Goal: Transaction & Acquisition: Purchase product/service

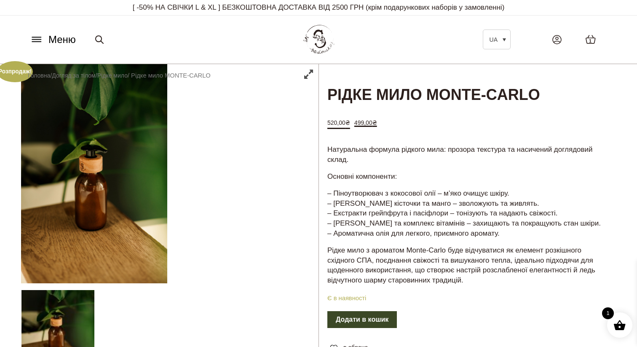
click at [323, 48] on img at bounding box center [318, 39] width 37 height 35
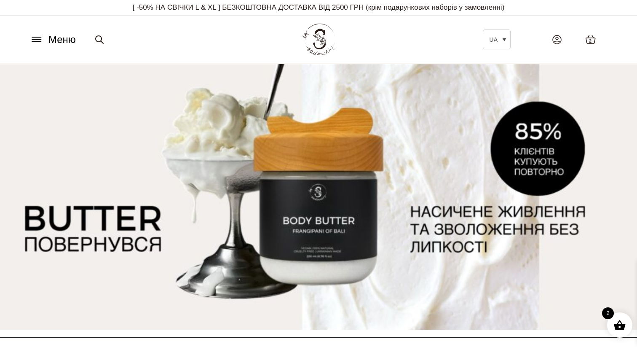
click at [41, 40] on icon at bounding box center [36, 40] width 9 height 0
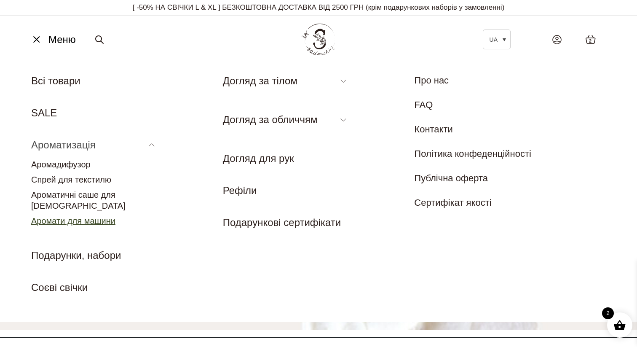
click at [95, 216] on link "Аромати для машини" at bounding box center [73, 220] width 84 height 9
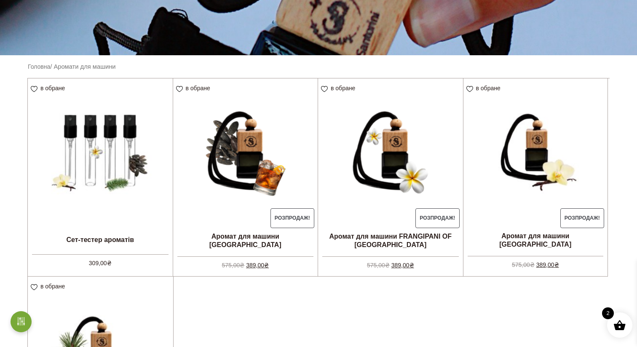
scroll to position [199, 0]
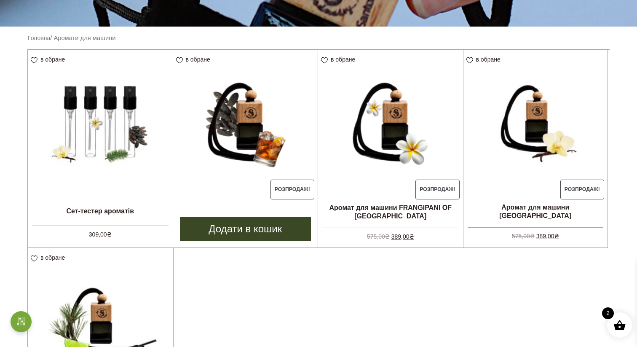
click at [253, 169] on img at bounding box center [245, 122] width 145 height 145
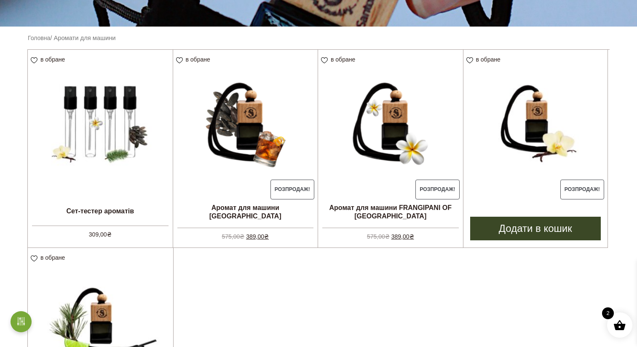
click at [509, 152] on img at bounding box center [535, 122] width 145 height 145
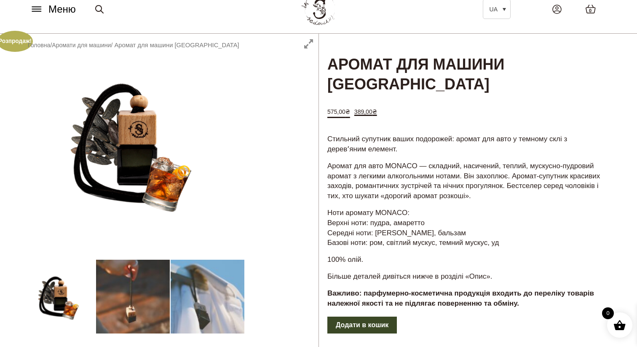
scroll to position [34, 0]
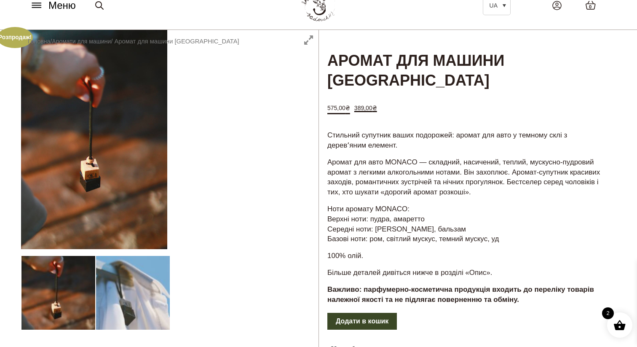
drag, startPoint x: 372, startPoint y: 200, endPoint x: 435, endPoint y: 203, distance: 62.4
click at [435, 204] on p "Ноти аромату MONACO: Верхні ноти: пудра, амаретто Середні ноти: боби тонка, бал…" at bounding box center [467, 224] width 280 height 40
click at [421, 211] on p "Ноти аромату MONACO: Верхні ноти: пудра, амаретто Середні ноти: боби тонка, бал…" at bounding box center [467, 224] width 280 height 40
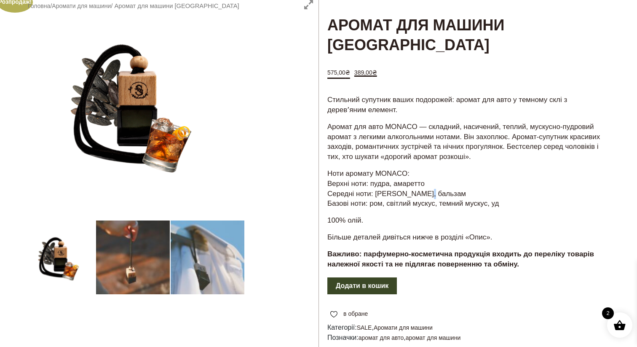
scroll to position [128, 0]
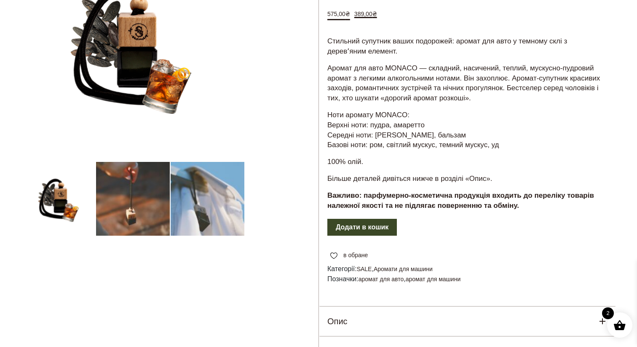
click at [223, 174] on div at bounding box center [169, 166] width 297 height 461
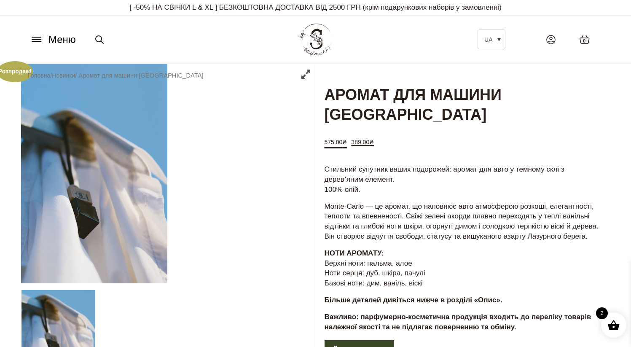
click at [43, 37] on icon at bounding box center [36, 39] width 13 height 9
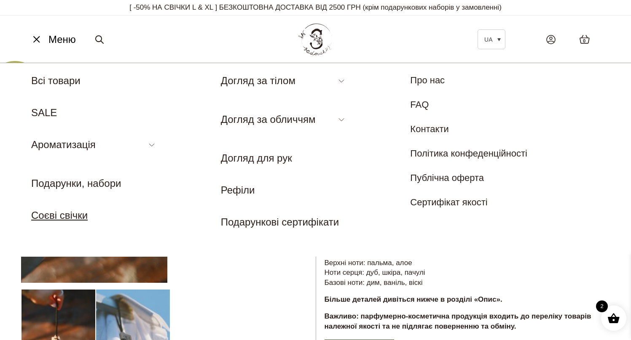
click at [81, 214] on link "Соєві свічки" at bounding box center [59, 215] width 56 height 11
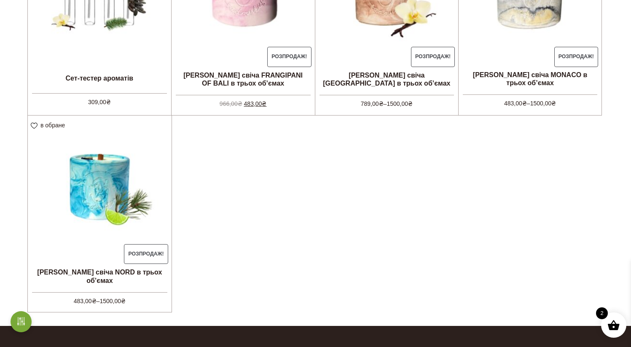
scroll to position [213, 0]
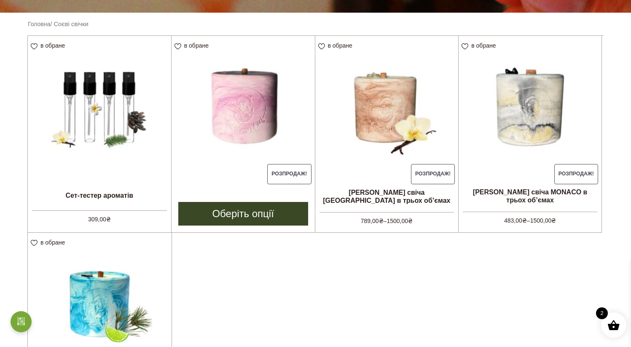
click at [235, 145] on img at bounding box center [242, 107] width 143 height 143
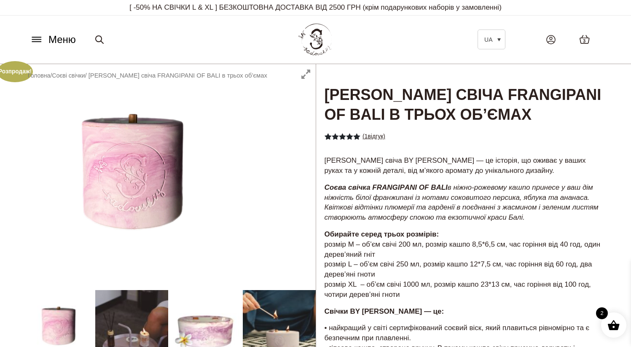
click at [378, 135] on link "( 1 відгук)" at bounding box center [373, 136] width 23 height 7
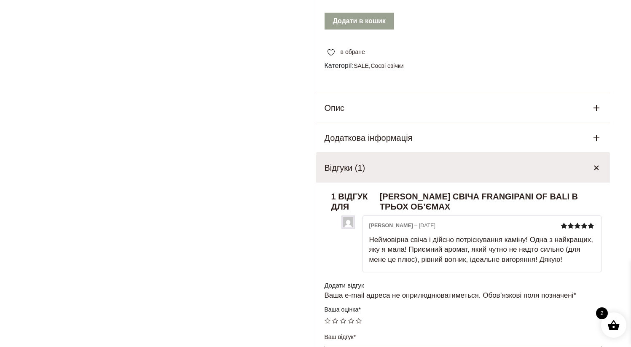
scroll to position [411, 0]
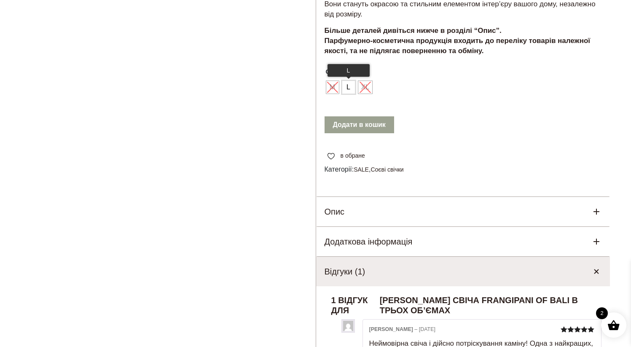
click at [348, 94] on span "L" at bounding box center [348, 86] width 11 height 13
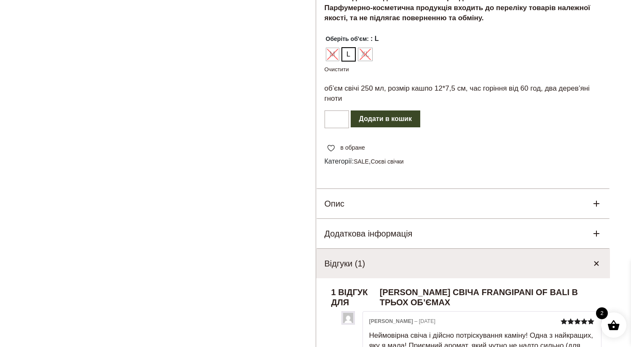
scroll to position [443, 0]
click at [411, 128] on button "Додати в кошик" at bounding box center [386, 119] width 70 height 17
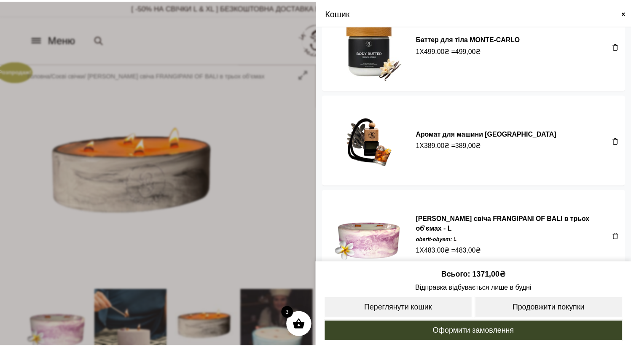
scroll to position [51, 0]
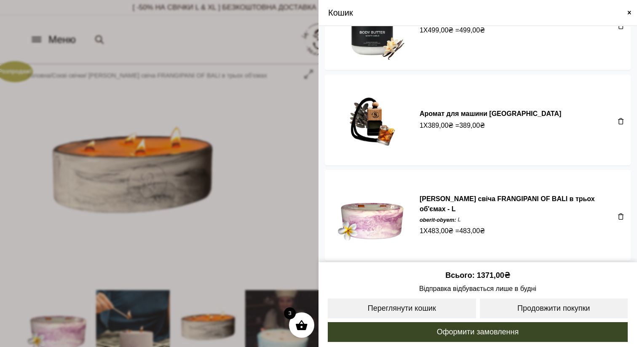
click at [384, 214] on img at bounding box center [372, 215] width 82 height 82
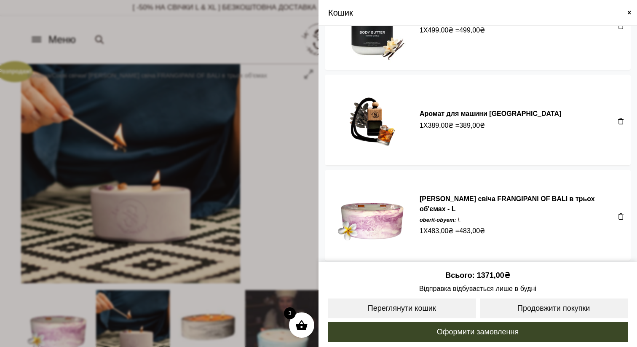
click at [211, 159] on span at bounding box center [318, 173] width 637 height 347
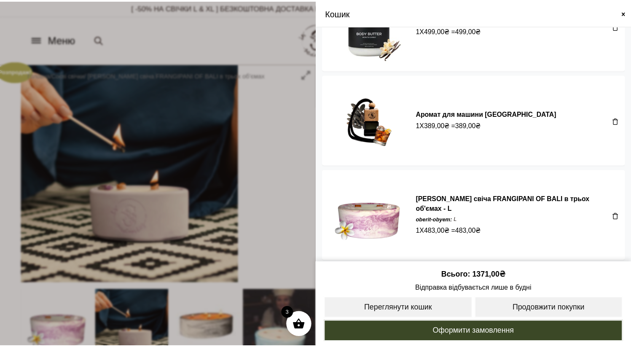
scroll to position [48, 0]
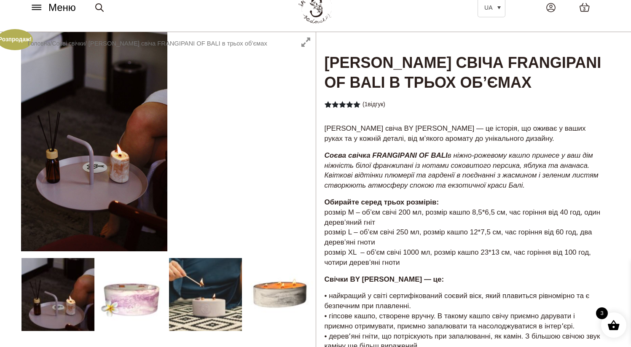
drag, startPoint x: 183, startPoint y: 285, endPoint x: 137, endPoint y: 284, distance: 46.8
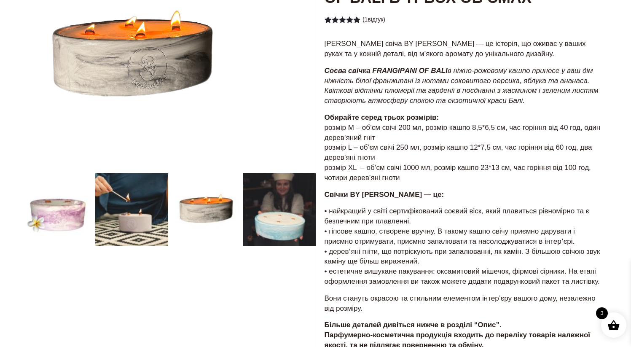
scroll to position [127, 0]
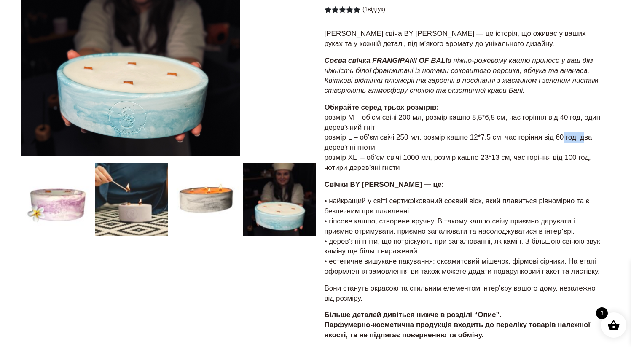
drag, startPoint x: 561, startPoint y: 136, endPoint x: 581, endPoint y: 139, distance: 20.0
click at [582, 139] on p "Обирайте серед трьох розмірів: розмір М – об’єм свічі 200 мл, розмір кашпо 8,5*…" at bounding box center [462, 137] width 277 height 70
click at [203, 187] on div at bounding box center [168, 266] width 295 height 659
click at [132, 192] on div at bounding box center [168, 266] width 295 height 659
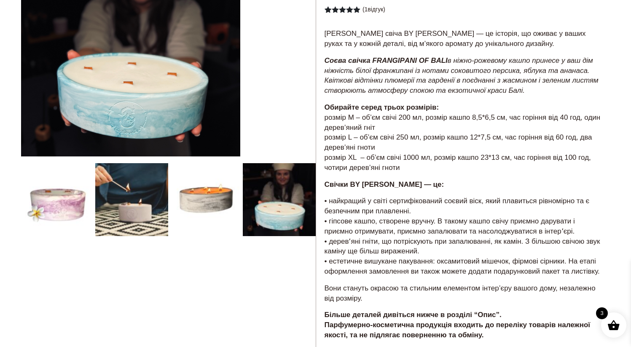
click at [132, 192] on div at bounding box center [168, 266] width 295 height 659
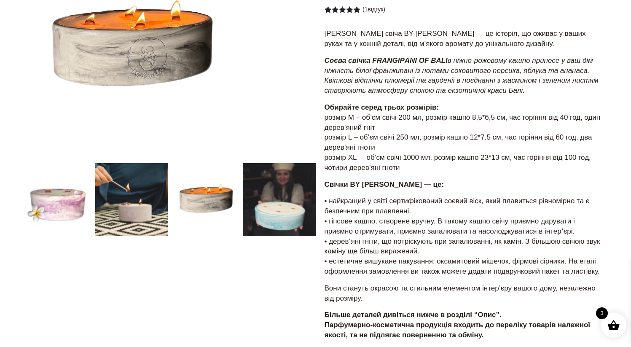
click at [209, 197] on div at bounding box center [168, 266] width 295 height 659
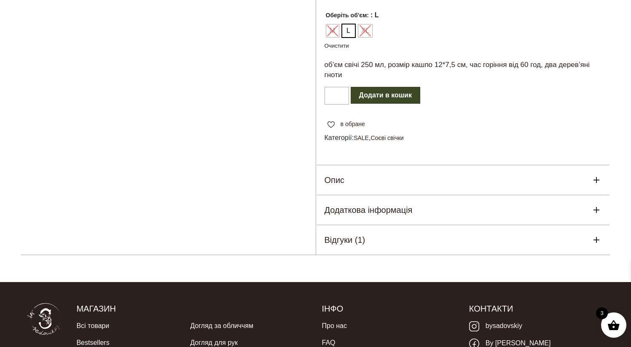
scroll to position [587, 0]
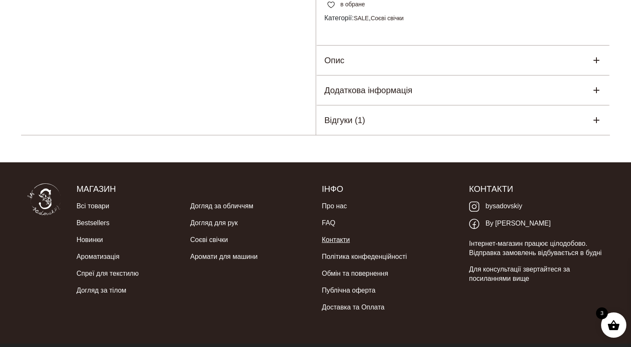
click at [341, 248] on link "Контакти" at bounding box center [335, 239] width 28 height 17
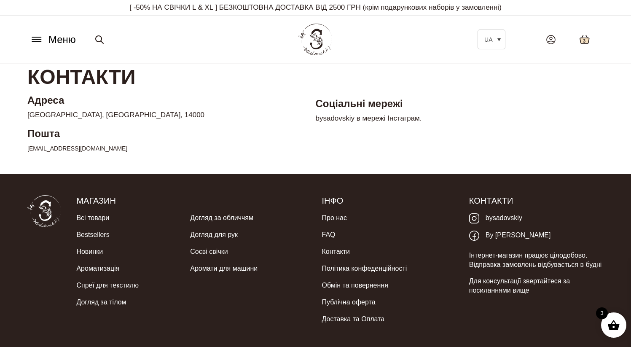
click at [579, 39] on icon at bounding box center [584, 40] width 11 height 10
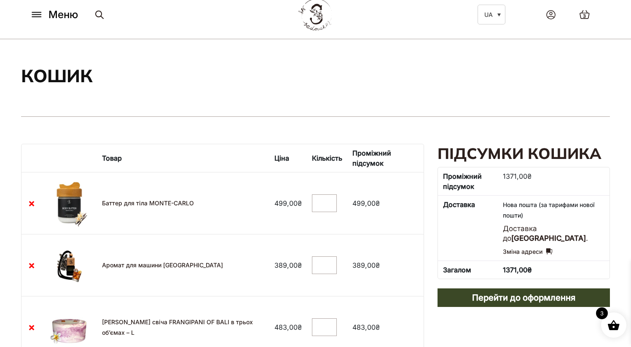
scroll to position [122, 0]
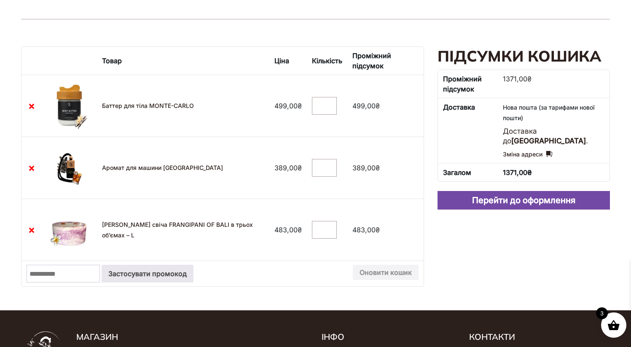
click at [488, 201] on link "Перейти до оформлення" at bounding box center [523, 200] width 173 height 19
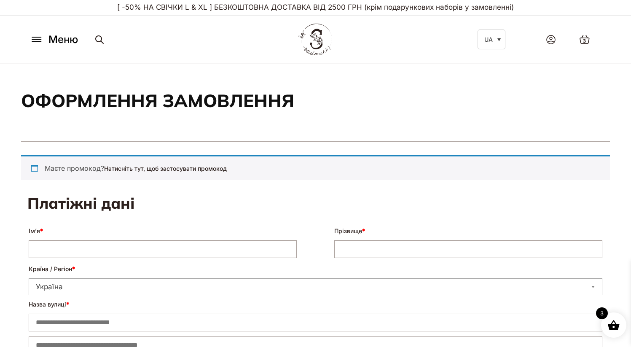
select select "****"
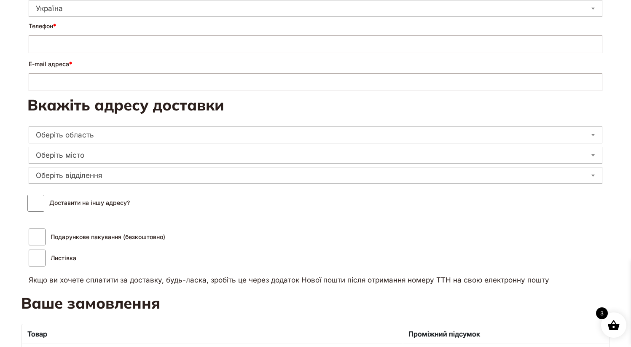
scroll to position [237, 0]
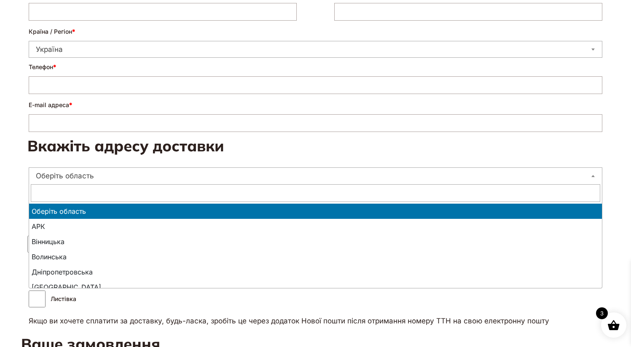
click at [241, 171] on span "Оберіть область" at bounding box center [315, 176] width 573 height 12
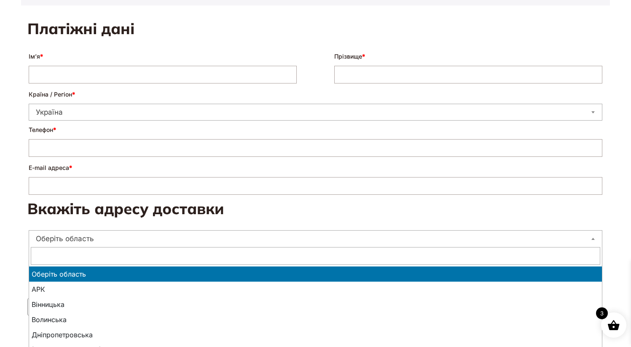
scroll to position [157, 0]
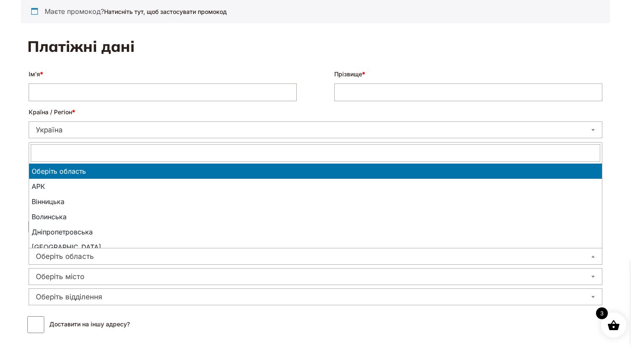
click at [249, 43] on h3 "Платіжні дані" at bounding box center [315, 47] width 576 height 20
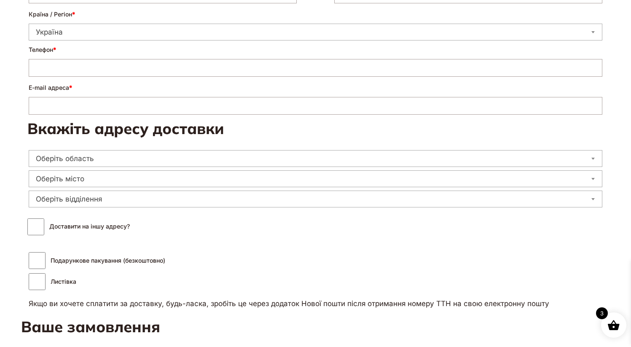
scroll to position [0, 0]
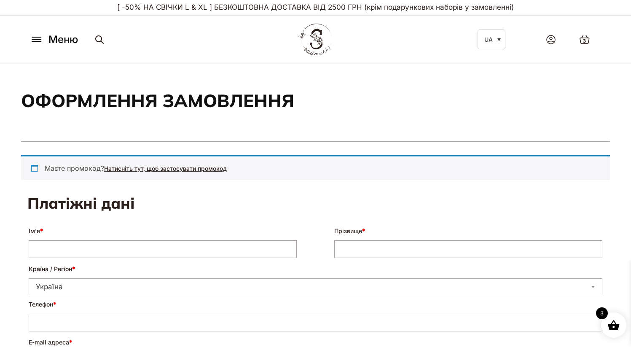
click at [152, 169] on link "Натисніть тут, щоб застосувати промокод" at bounding box center [165, 168] width 123 height 7
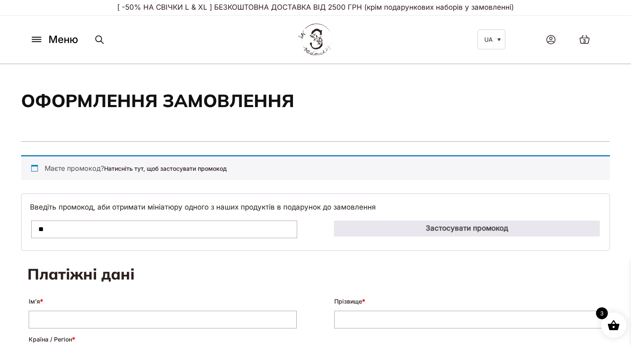
type input "*"
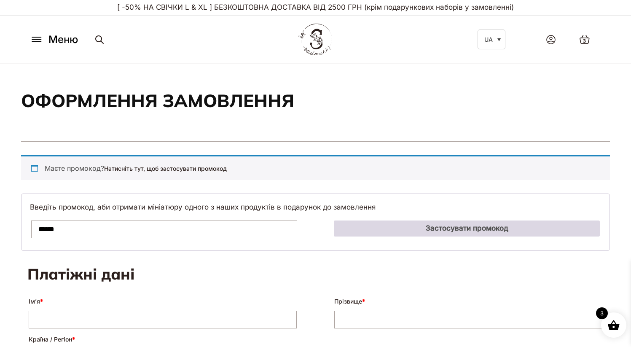
type input "******"
click at [389, 229] on button "Застосувати промокод" at bounding box center [467, 228] width 266 height 16
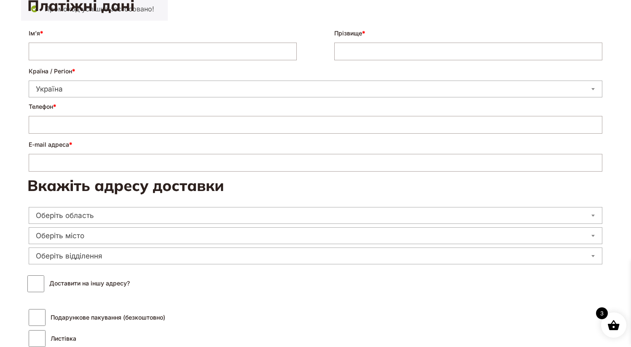
scroll to position [209, 0]
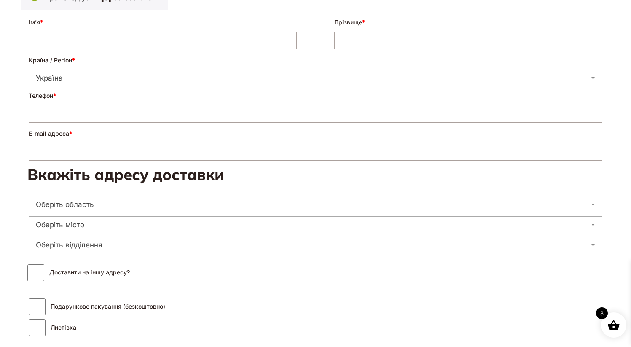
click at [259, 210] on span "Оберіть область" at bounding box center [315, 204] width 573 height 17
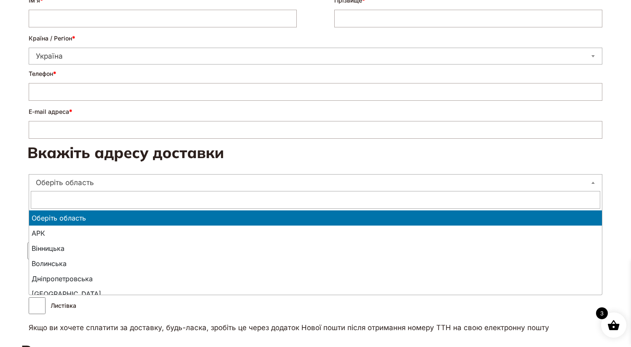
scroll to position [395, 0]
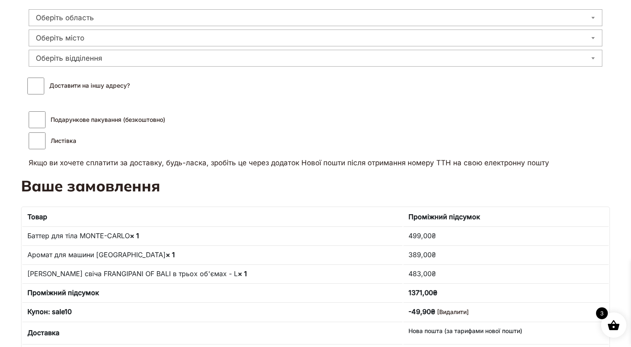
click at [324, 145] on p "Подарункове пакування (безкоштовно) Листівка" at bounding box center [315, 132] width 576 height 45
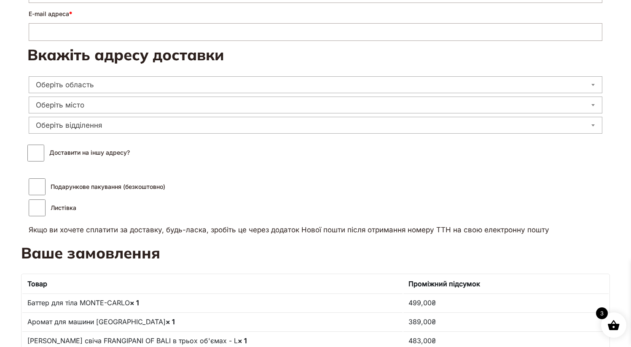
scroll to position [93, 0]
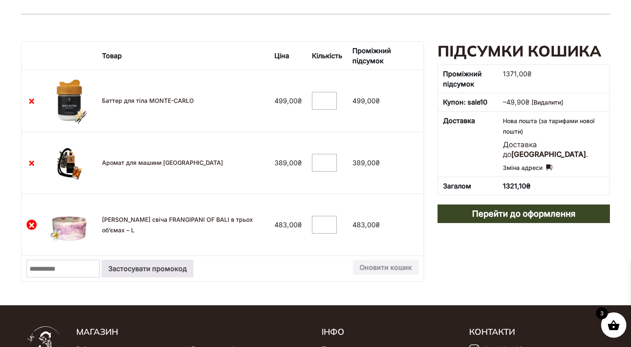
click at [32, 227] on link "×" at bounding box center [32, 225] width 10 height 10
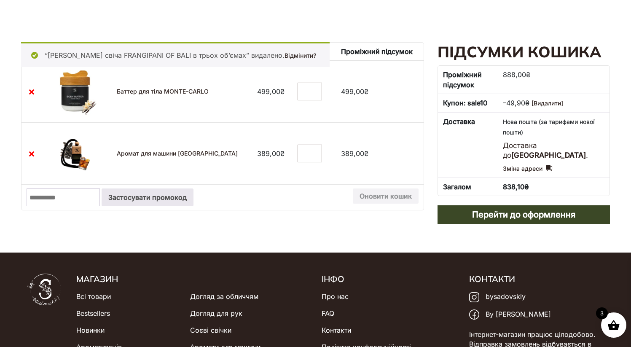
scroll to position [126, 0]
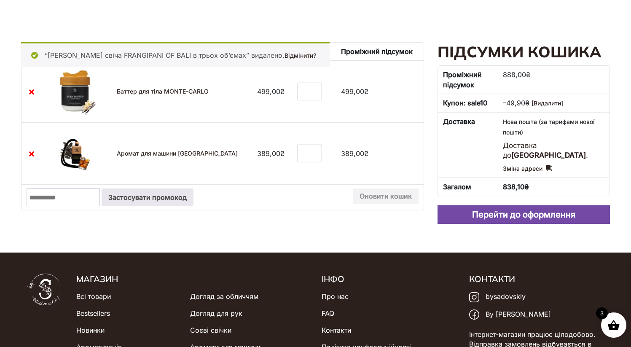
click at [511, 214] on link "Перейти до оформлення" at bounding box center [523, 214] width 173 height 19
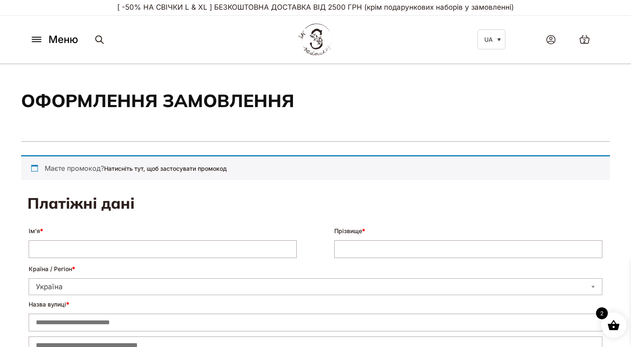
select select "****"
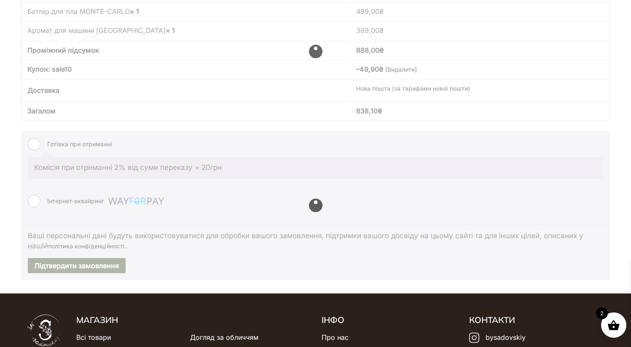
scroll to position [619, 0]
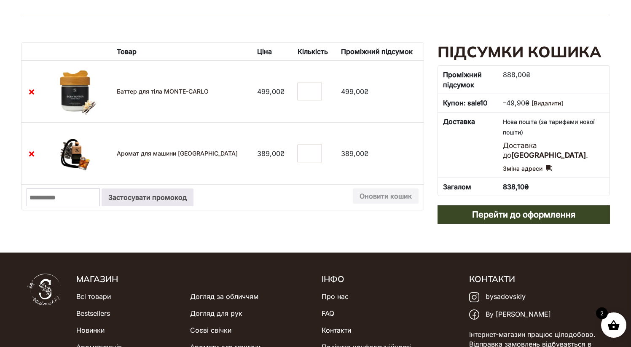
click at [301, 152] on input "*" at bounding box center [309, 154] width 24 height 18
click at [307, 153] on input "*" at bounding box center [309, 154] width 24 height 18
type input "*"
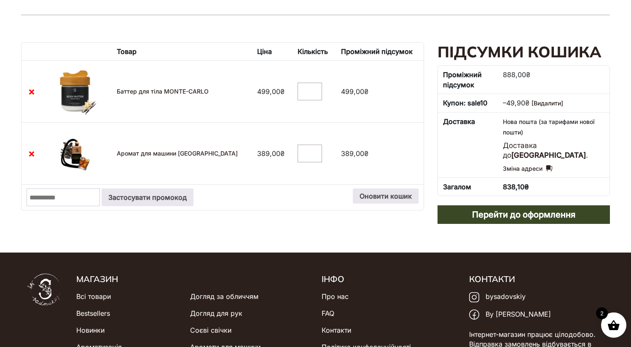
click at [307, 153] on input "*" at bounding box center [309, 154] width 24 height 18
click at [375, 198] on button "Оновити кошик" at bounding box center [386, 195] width 66 height 15
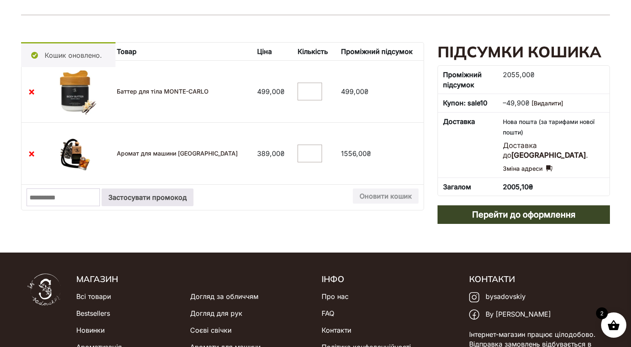
click at [41, 204] on input "Промокод:" at bounding box center [63, 197] width 73 height 18
type input "******"
click at [102, 188] on button "Застосувати промокод" at bounding box center [148, 197] width 92 height 18
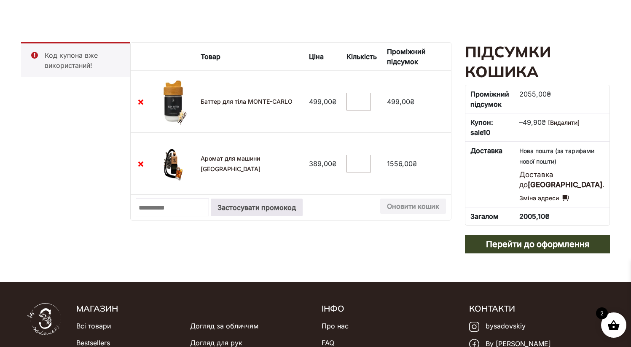
click at [168, 207] on input "Промокод:" at bounding box center [172, 207] width 73 height 18
type input "******"
click at [211, 198] on button "Застосувати промокод" at bounding box center [257, 207] width 92 height 18
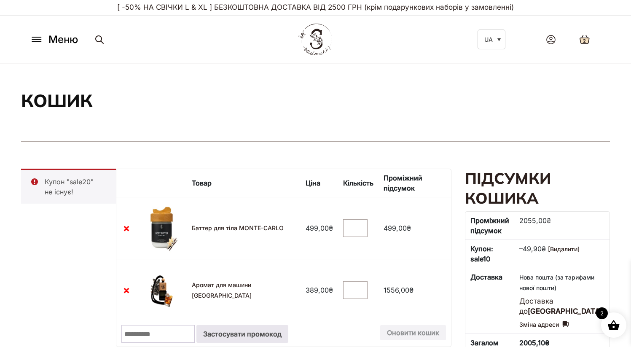
click at [585, 35] on icon at bounding box center [584, 40] width 11 height 10
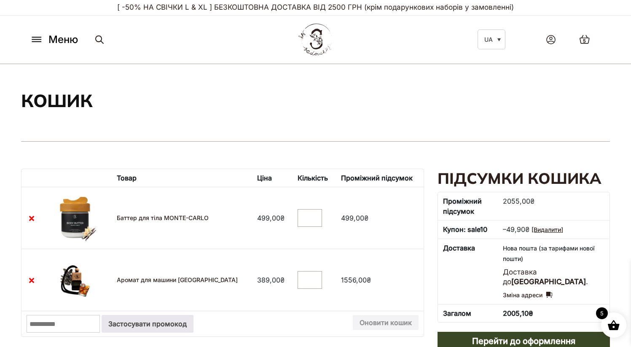
click at [559, 231] on link "[Видалити]" at bounding box center [547, 229] width 32 height 7
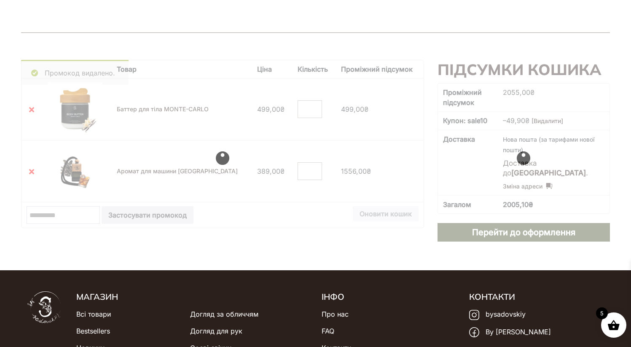
scroll to position [157, 0]
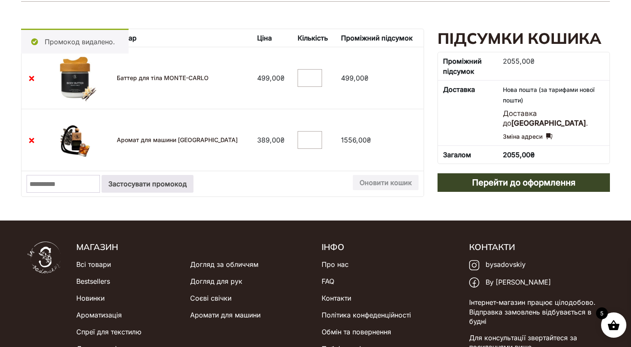
click at [67, 169] on tbody "× Баттер для тіла MONTE-CARLO 499,00 ₴ Баттер для тіла MONTE-CARLO кількість * …" at bounding box center [222, 122] width 402 height 150
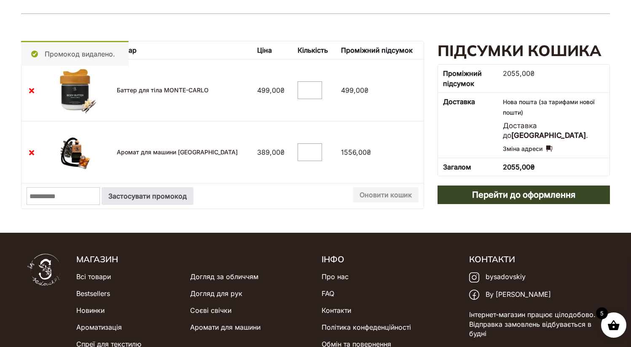
scroll to position [126, 0]
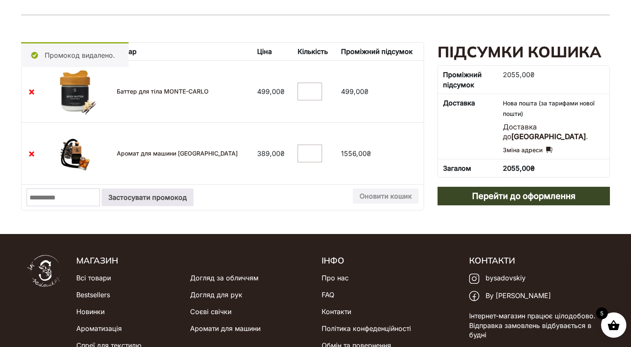
click at [86, 225] on div "Skip to content [ -50% НА СВІЧКИ L & XL ] БЕЗКОШТОВНА ДОСТАВКА ВІД 2500 ГРН (кр…" at bounding box center [315, 154] width 631 height 561
click at [82, 206] on td "Промокод: Застосувати промокод Оновити кошик" at bounding box center [222, 197] width 402 height 26
click at [82, 198] on input "Промокод:" at bounding box center [63, 197] width 73 height 18
type input "******"
click at [102, 188] on button "Застосувати промокод" at bounding box center [148, 197] width 92 height 18
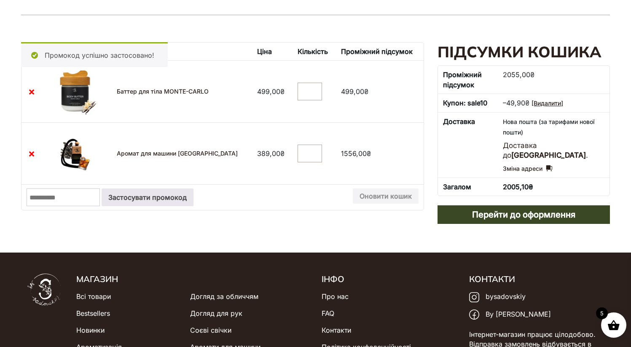
click at [556, 105] on link "[Видалити]" at bounding box center [547, 102] width 32 height 7
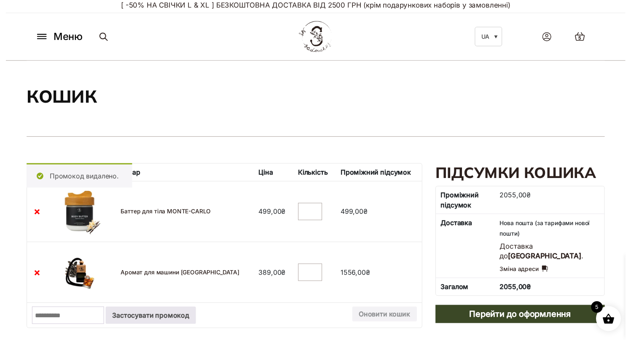
scroll to position [0, 0]
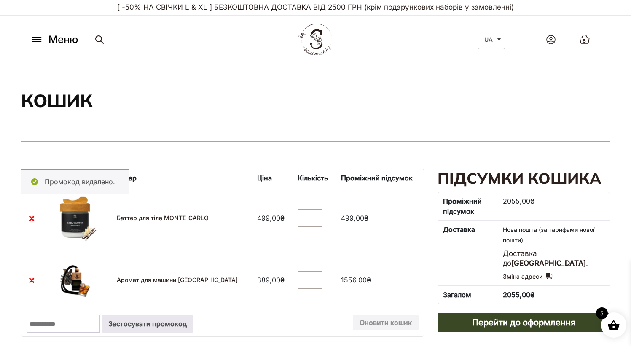
click at [32, 42] on icon at bounding box center [36, 39] width 13 height 9
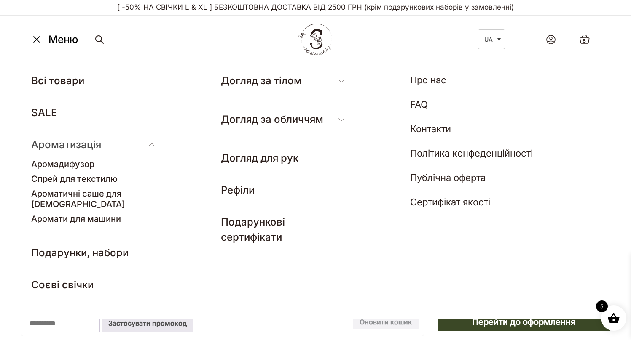
click at [62, 142] on link "Ароматизація" at bounding box center [66, 145] width 70 height 12
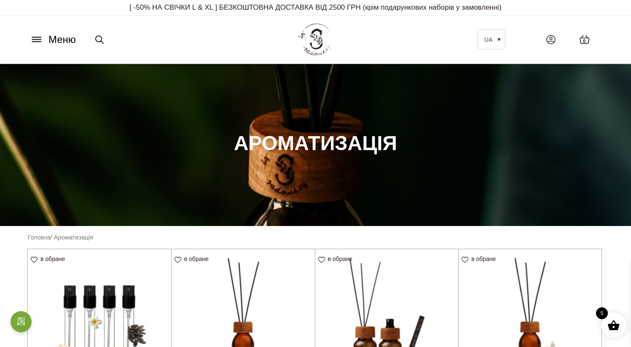
click at [31, 42] on icon at bounding box center [36, 39] width 13 height 9
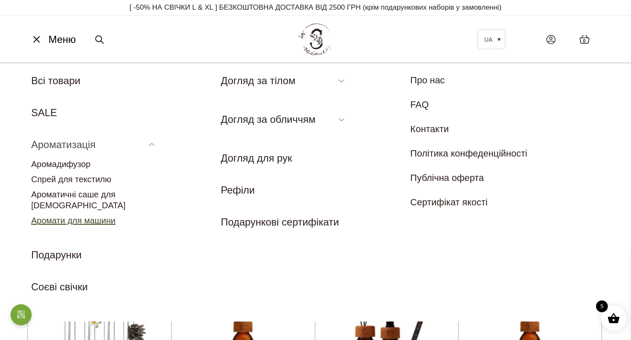
click at [67, 216] on link "Аромати для машини" at bounding box center [73, 220] width 84 height 9
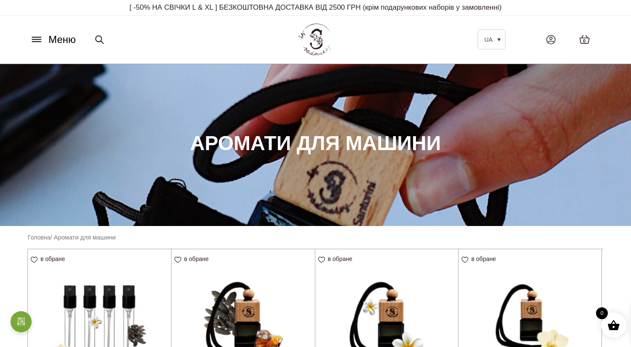
scroll to position [152, 0]
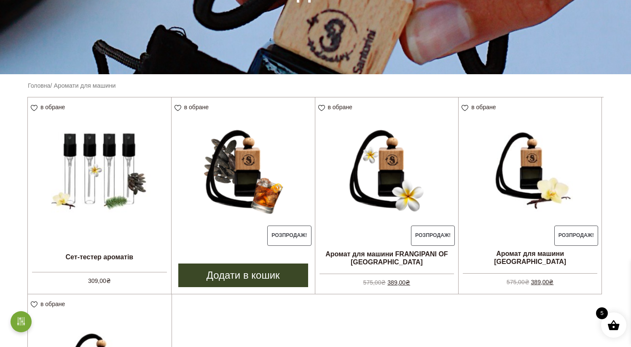
click at [256, 181] on img at bounding box center [242, 168] width 143 height 143
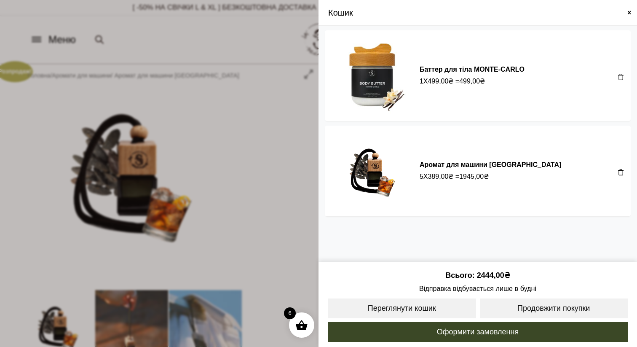
click at [380, 72] on img at bounding box center [372, 76] width 82 height 82
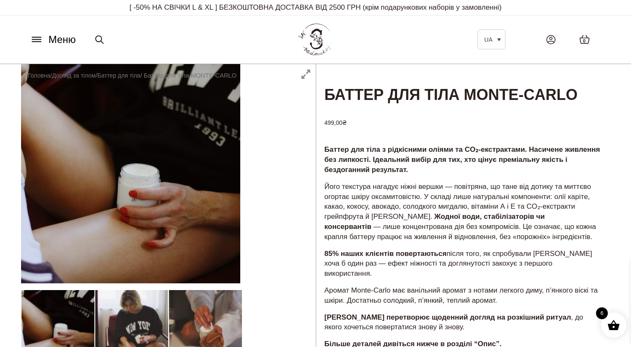
click at [590, 41] on link "0" at bounding box center [585, 39] width 28 height 27
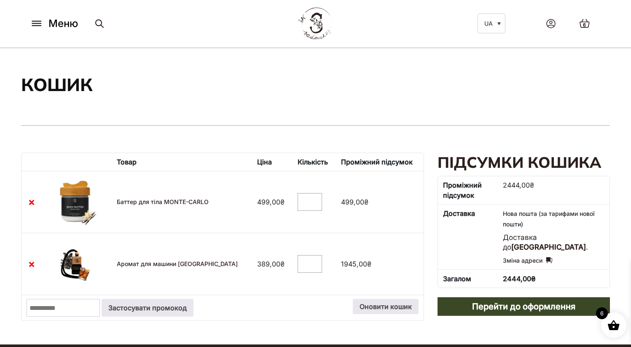
type input "*"
click at [307, 199] on input "*" at bounding box center [309, 202] width 24 height 18
click at [78, 309] on input "Промокод:" at bounding box center [63, 308] width 73 height 18
type input "******"
click at [158, 306] on button "Застосувати промокод" at bounding box center [148, 308] width 92 height 18
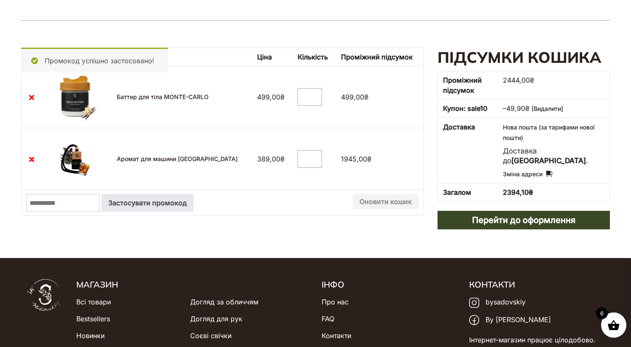
scroll to position [126, 0]
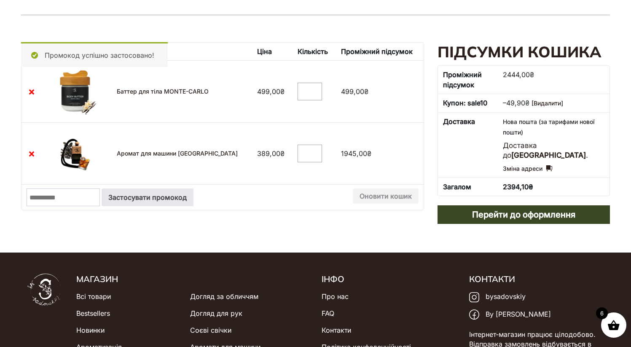
drag, startPoint x: 527, startPoint y: 103, endPoint x: 504, endPoint y: 104, distance: 22.4
click at [504, 104] on td "– 49,90 ₴ [Видалити]" at bounding box center [554, 103] width 112 height 19
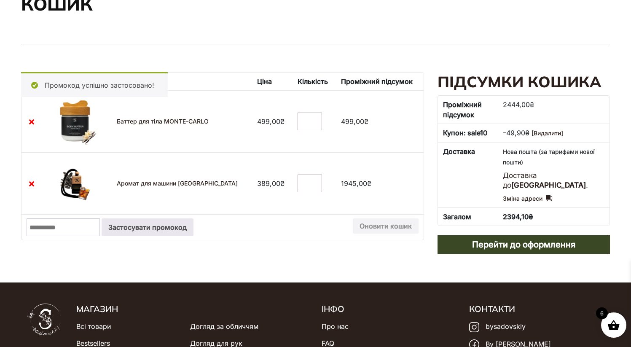
scroll to position [0, 0]
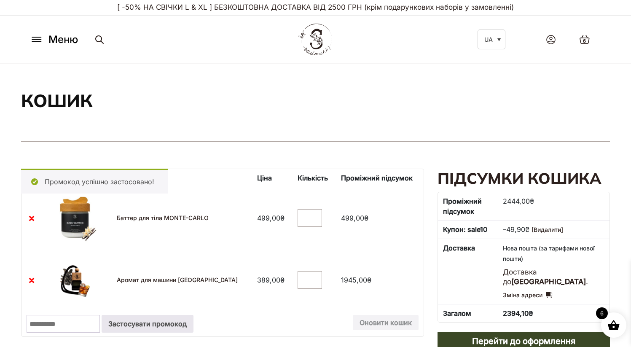
click at [283, 83] on section "Кошик" at bounding box center [315, 103] width 589 height 78
click at [395, 8] on p "[ -50% НА СВІЧКИ L & XL ] БЕЗКОШТОВНА ДОСТАВКА ВІД 2500 ГРН (крім подарункових …" at bounding box center [315, 7] width 576 height 15
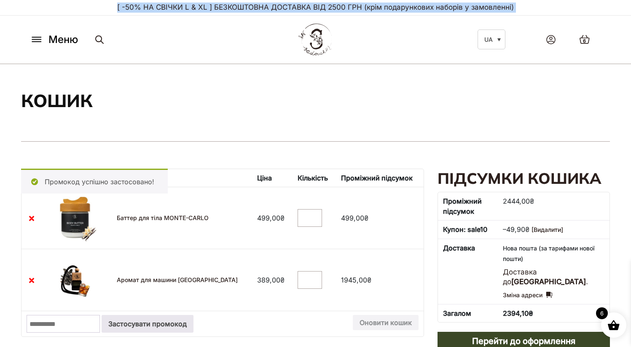
click at [395, 8] on p "[ -50% НА СВІЧКИ L & XL ] БЕЗКОШТОВНА ДОСТАВКА ВІД 2500 ГРН (крім подарункових …" at bounding box center [315, 7] width 576 height 15
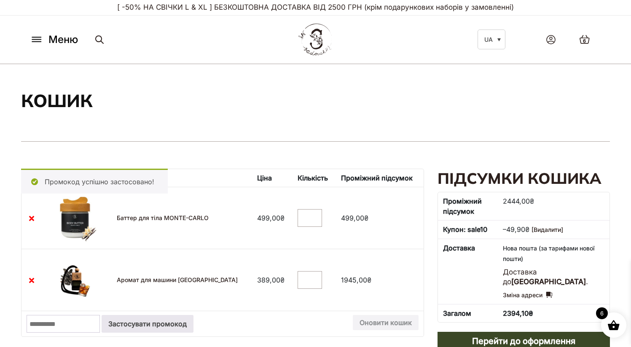
click at [392, 23] on div "Меню UA Всі товари SALE Ароматизація Аромадифузор Спрей для текстилю Ароматичні…" at bounding box center [315, 39] width 589 height 38
click at [323, 36] on img at bounding box center [315, 39] width 37 height 35
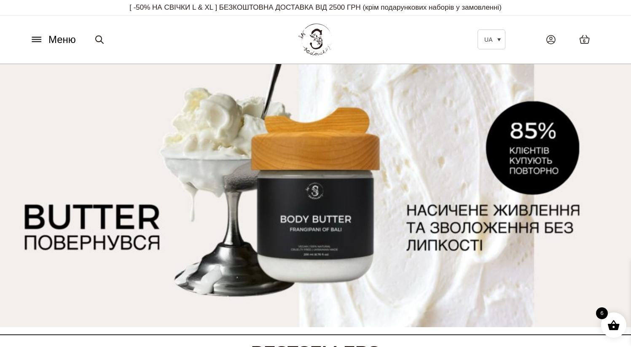
click at [467, 106] on img at bounding box center [315, 195] width 631 height 263
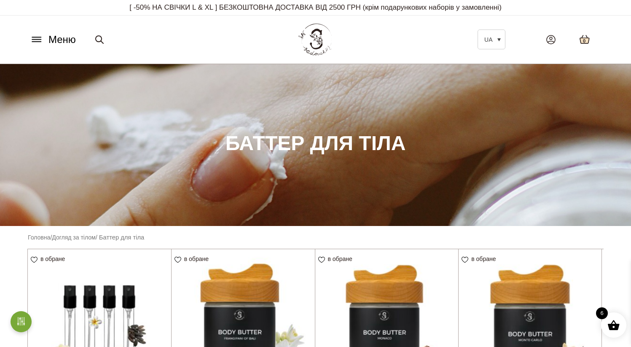
click at [586, 37] on icon at bounding box center [584, 39] width 9 height 8
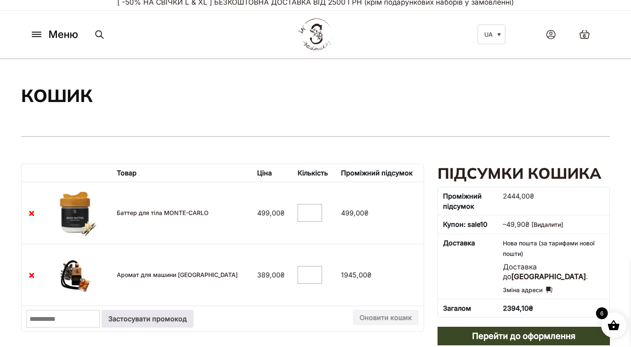
scroll to position [11, 0]
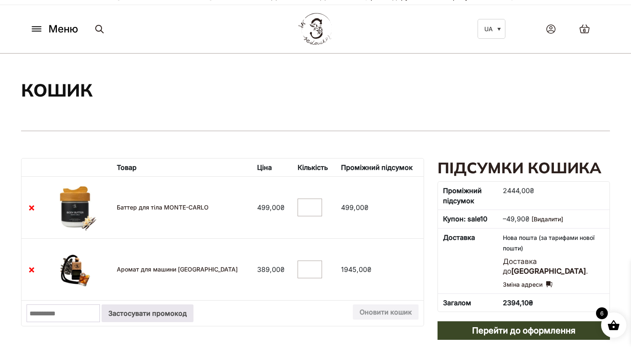
click at [306, 271] on input "*" at bounding box center [309, 269] width 24 height 18
type input "*"
click at [306, 271] on input "*" at bounding box center [309, 269] width 24 height 18
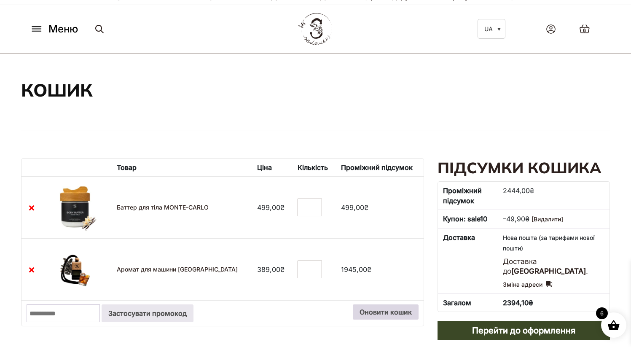
click at [395, 312] on button "Оновити кошик" at bounding box center [386, 311] width 66 height 15
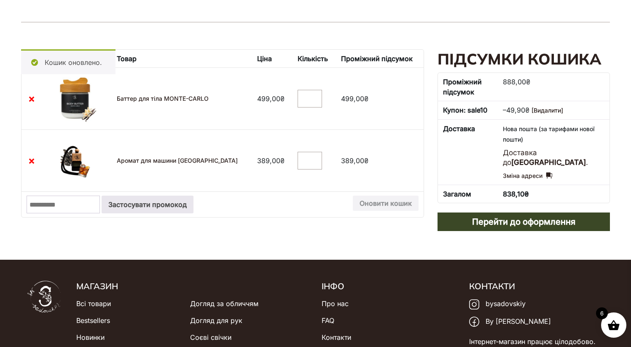
scroll to position [126, 0]
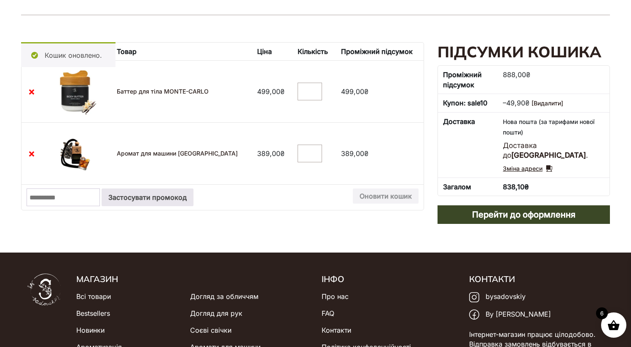
click at [530, 169] on link "Зміна адреси" at bounding box center [527, 168] width 49 height 10
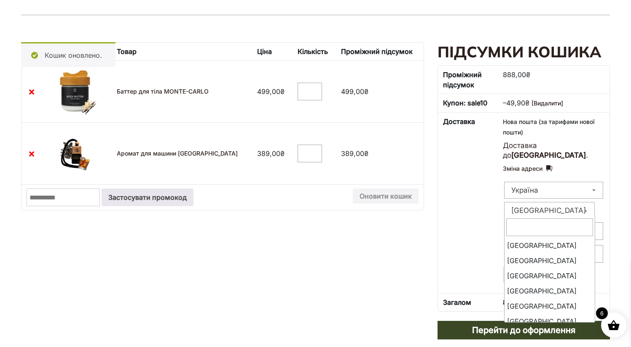
click at [539, 208] on span "Чернігівська область" at bounding box center [549, 210] width 90 height 12
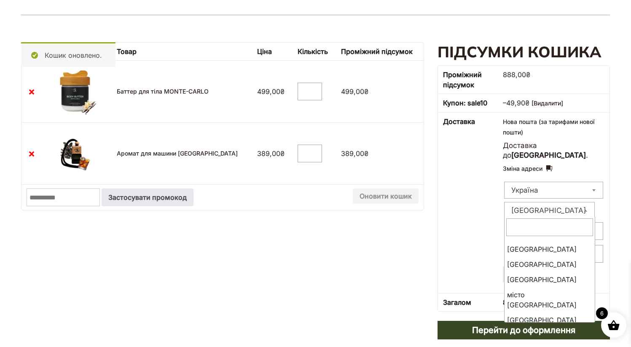
scroll to position [124, 0]
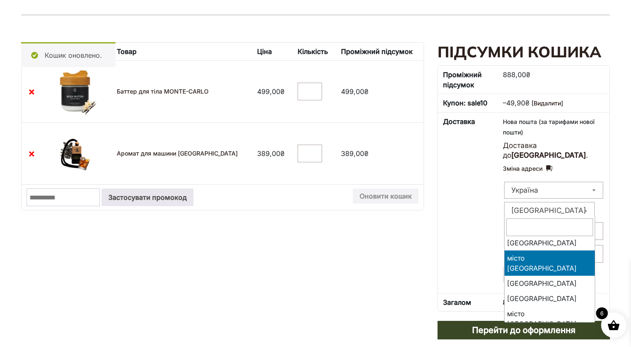
select select "****"
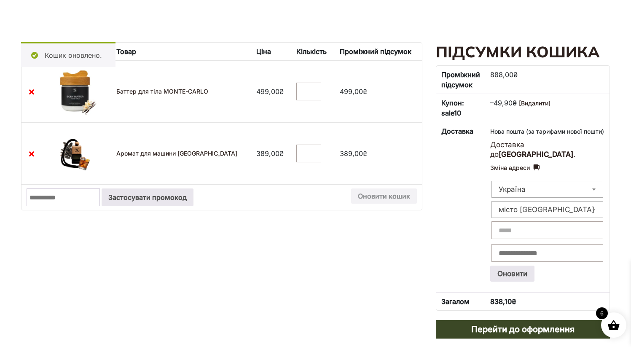
click at [545, 233] on input "Місто: *" at bounding box center [547, 230] width 112 height 18
click at [614, 211] on article "Кошик оновлено. Видалити пункт Мініатюра зображення Товар Ціна Кількість Проміж…" at bounding box center [315, 191] width 631 height 325
click at [553, 234] on input "Місто: *" at bounding box center [547, 230] width 112 height 18
type input "****"
type input "*****"
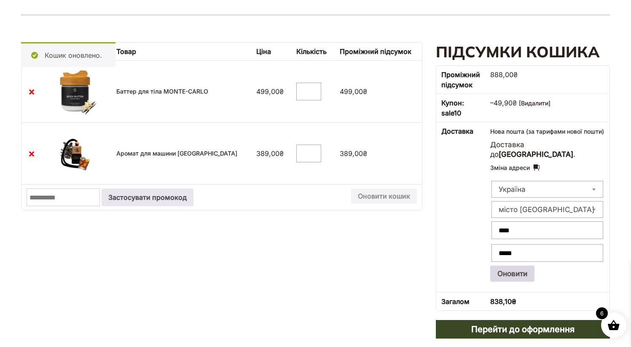
click at [529, 272] on button "Оновити" at bounding box center [512, 273] width 44 height 16
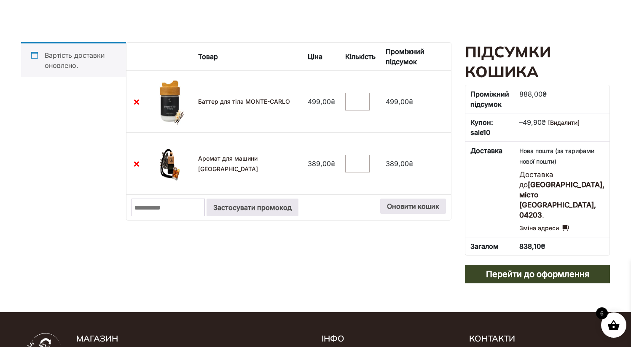
type input "*"
click at [361, 99] on input "*" at bounding box center [357, 102] width 24 height 18
click at [427, 204] on button "Оновити кошик" at bounding box center [413, 205] width 66 height 15
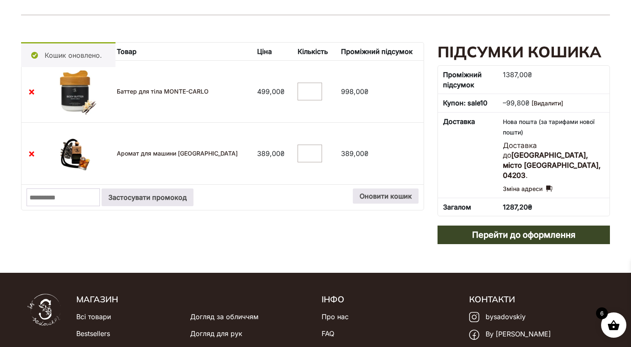
type input "*"
click at [307, 89] on input "*" at bounding box center [309, 92] width 24 height 18
click at [392, 196] on button "Оновити кошик" at bounding box center [386, 195] width 66 height 15
type input "*"
click at [305, 155] on input "*" at bounding box center [309, 154] width 24 height 18
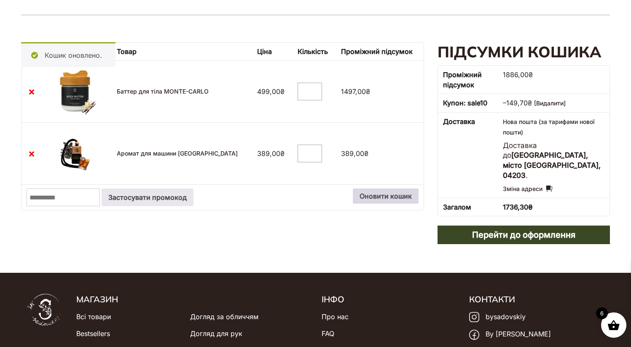
click at [391, 200] on button "Оновити кошик" at bounding box center [386, 195] width 66 height 15
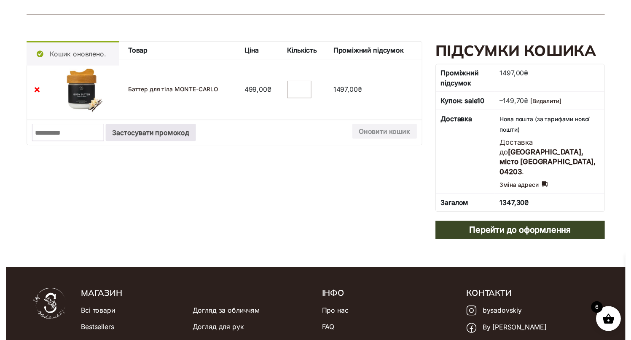
scroll to position [0, 0]
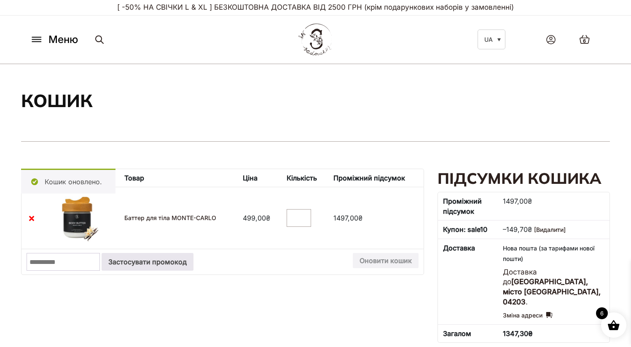
click at [33, 34] on button "Меню" at bounding box center [53, 40] width 53 height 16
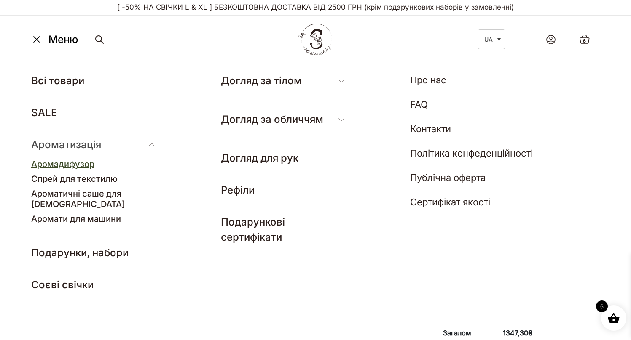
click at [80, 165] on link "Аромадифузор" at bounding box center [62, 164] width 63 height 10
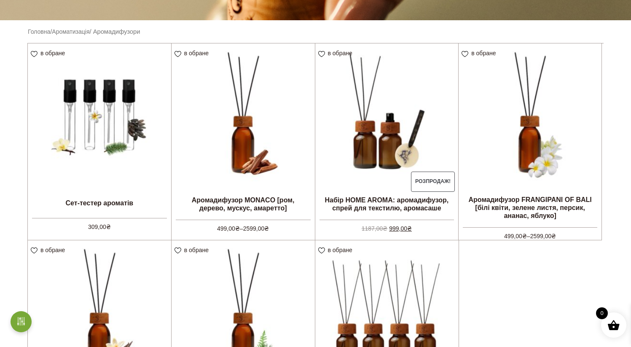
scroll to position [290, 0]
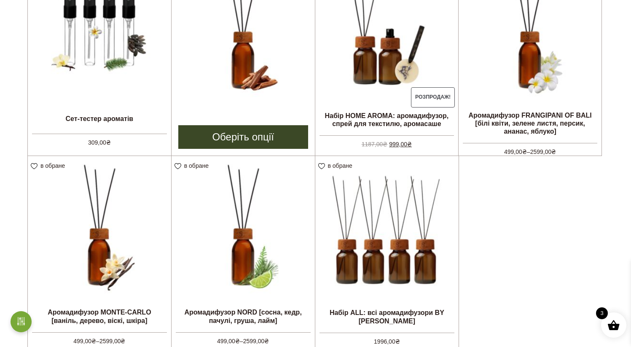
click at [269, 63] on img at bounding box center [242, 30] width 143 height 143
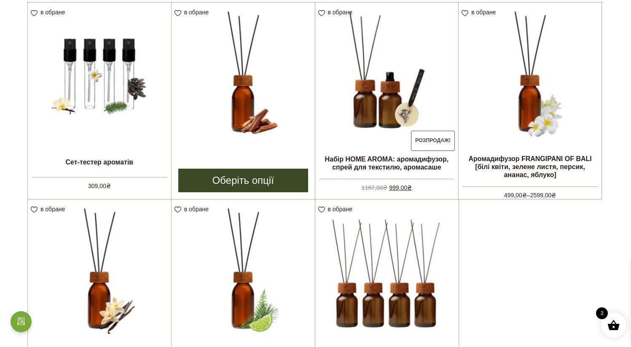
scroll to position [232, 0]
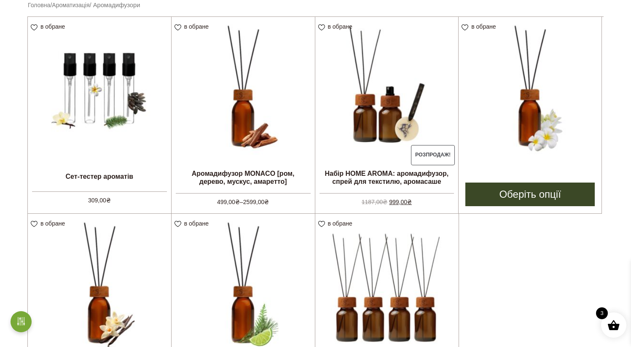
click at [541, 157] on img at bounding box center [529, 88] width 143 height 143
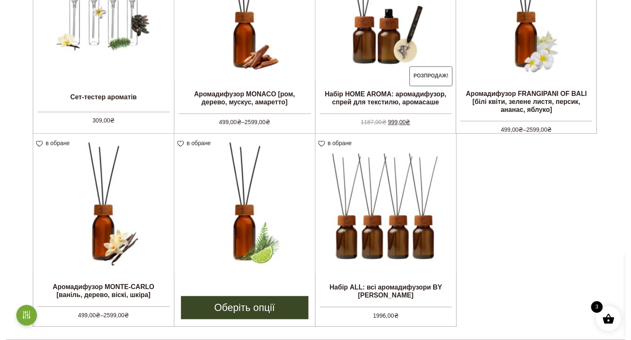
scroll to position [0, 0]
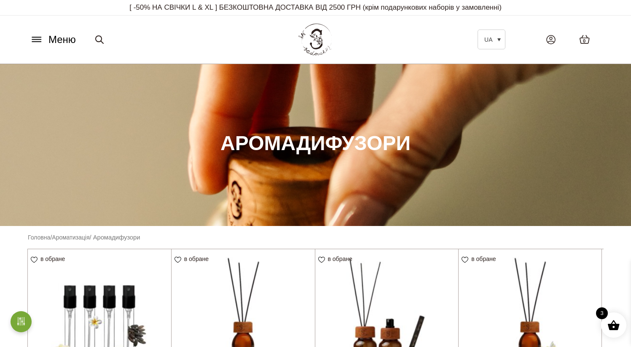
click at [42, 36] on icon at bounding box center [36, 39] width 13 height 9
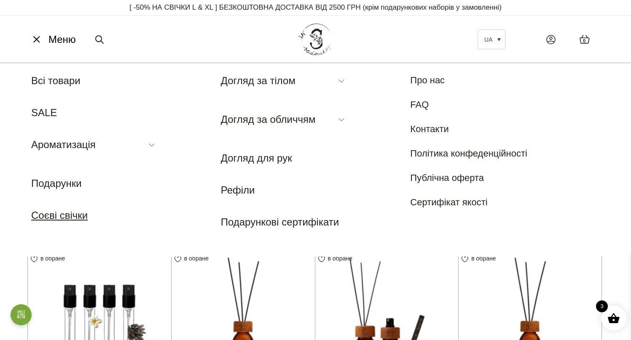
click at [70, 218] on link "Соєві свічки" at bounding box center [59, 215] width 56 height 11
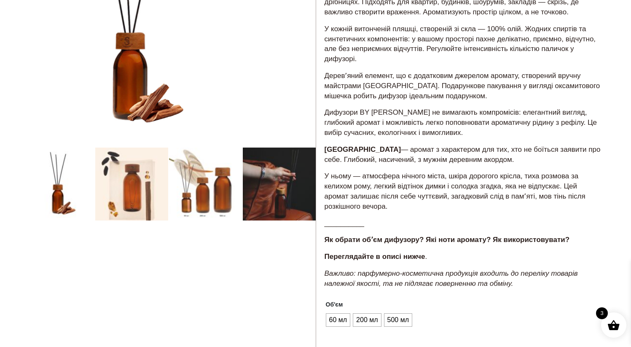
scroll to position [258, 0]
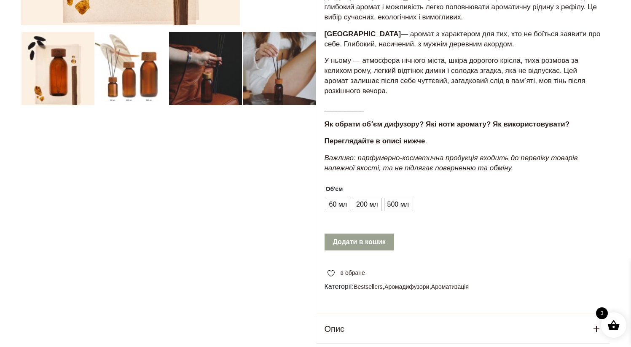
click at [115, 61] on div at bounding box center [168, 104] width 295 height 597
click at [56, 61] on div at bounding box center [168, 104] width 295 height 597
click at [338, 203] on span "60 мл" at bounding box center [338, 204] width 22 height 13
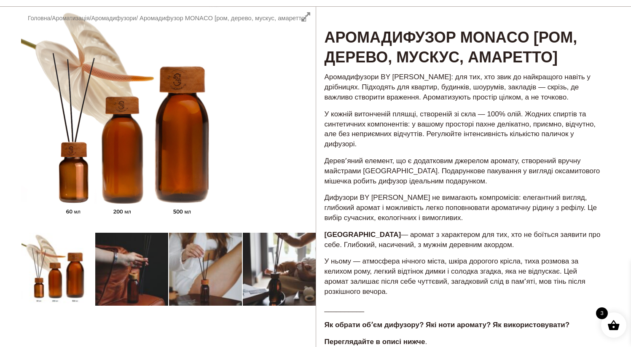
scroll to position [44, 0]
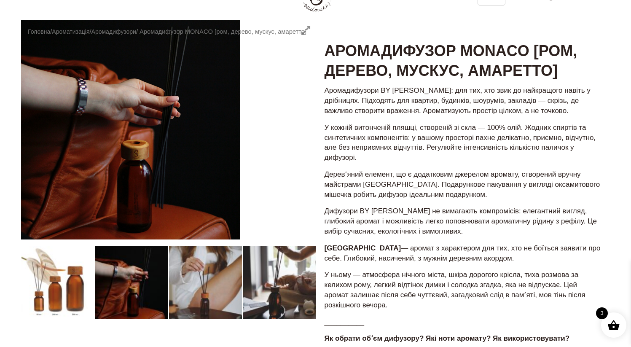
click at [62, 281] on div at bounding box center [168, 326] width 295 height 613
click at [49, 268] on div at bounding box center [168, 326] width 295 height 613
click at [143, 282] on div at bounding box center [168, 326] width 295 height 613
click at [287, 283] on div at bounding box center [168, 326] width 295 height 613
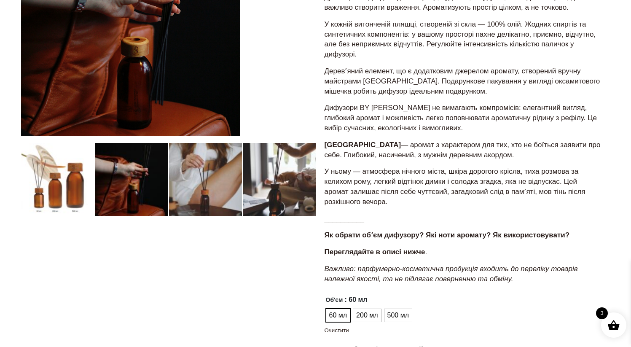
scroll to position [188, 0]
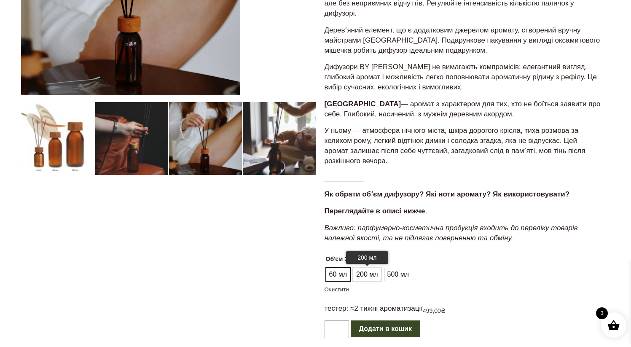
click at [370, 273] on span "200 мл" at bounding box center [367, 274] width 26 height 13
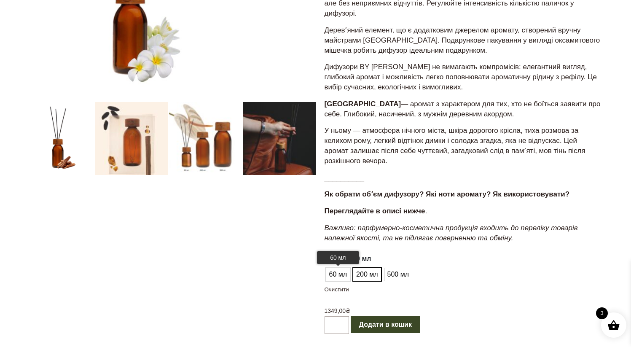
click at [337, 273] on span "60 мл" at bounding box center [338, 274] width 22 height 13
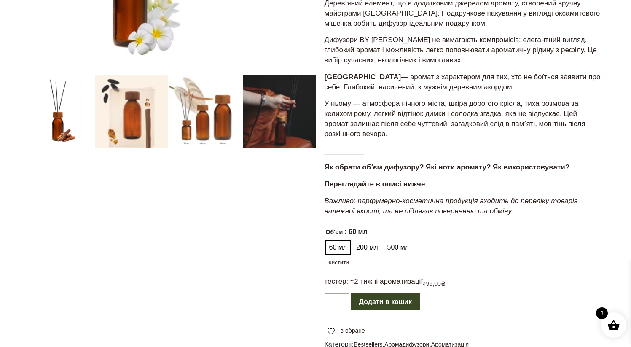
scroll to position [222, 0]
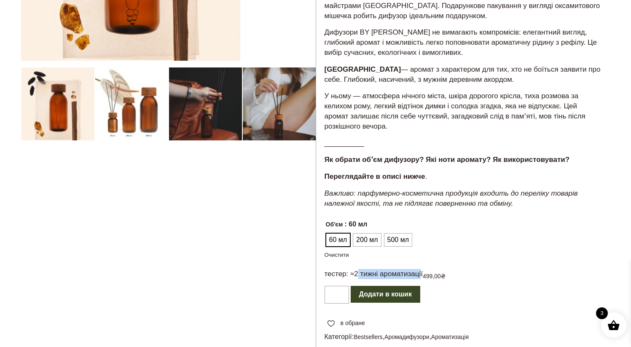
drag, startPoint x: 359, startPoint y: 273, endPoint x: 423, endPoint y: 274, distance: 64.1
click at [423, 274] on p "тестер: ≈2 тижні ароматизації" at bounding box center [373, 274] width 98 height 10
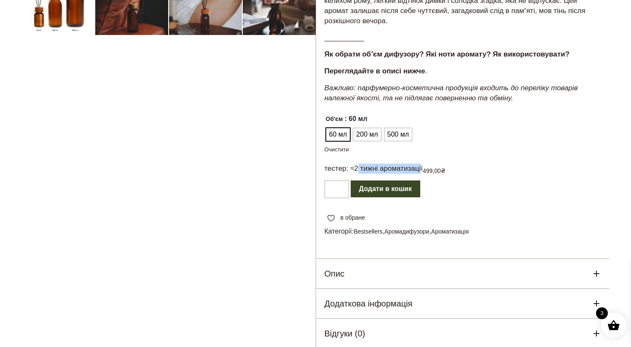
scroll to position [416, 0]
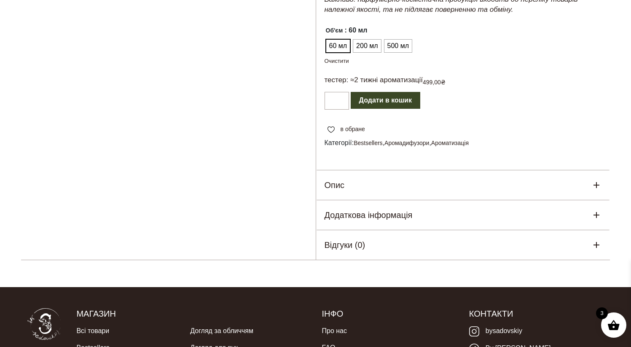
click at [378, 188] on div "Опис" at bounding box center [463, 184] width 294 height 29
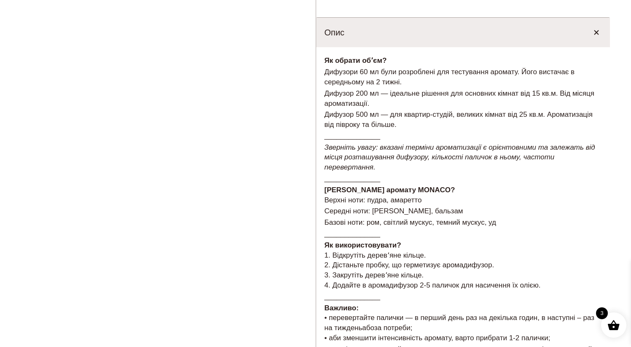
scroll to position [575, 0]
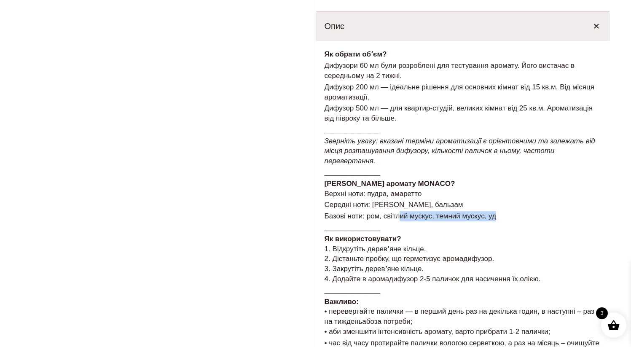
drag, startPoint x: 403, startPoint y: 214, endPoint x: 509, endPoint y: 215, distance: 106.6
click at [509, 215] on p "Базові ноти: ром, світлий мускус, темний мускус, уд" at bounding box center [462, 216] width 277 height 10
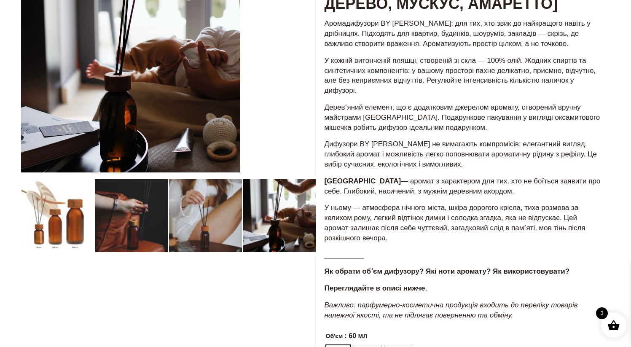
scroll to position [81, 0]
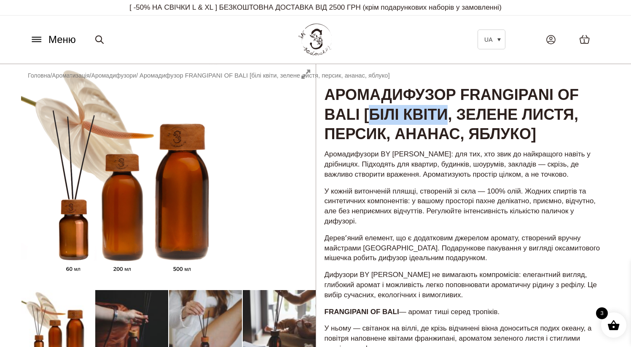
drag, startPoint x: 445, startPoint y: 116, endPoint x: 369, endPoint y: 108, distance: 76.7
click at [369, 108] on h1 "Аромадифузор FRANGIPANI OF BALI [білі квіти, зелене листя, персик, ананас, яблу…" at bounding box center [463, 104] width 294 height 81
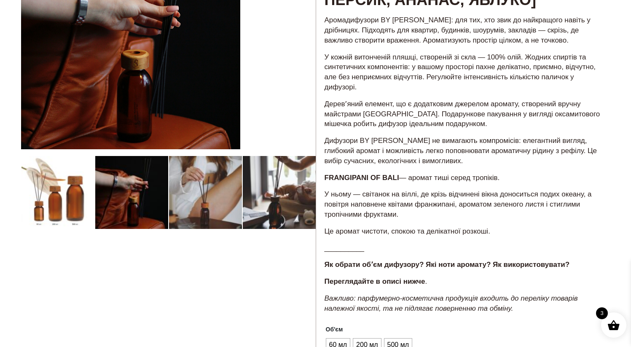
scroll to position [164, 0]
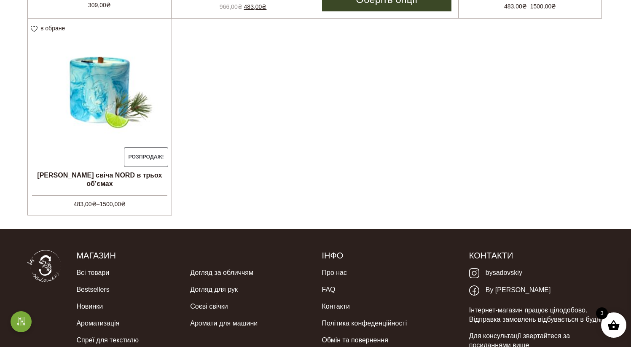
scroll to position [448, 0]
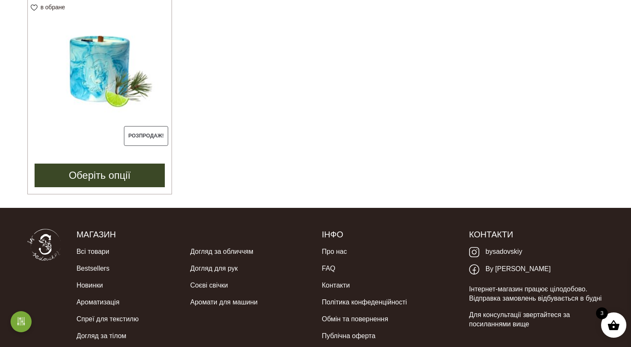
click at [107, 59] on img at bounding box center [100, 69] width 144 height 144
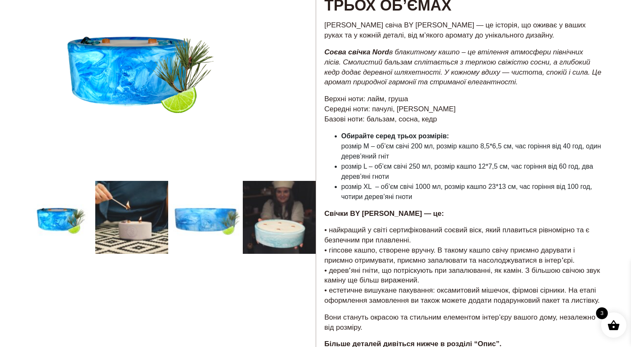
scroll to position [104, 0]
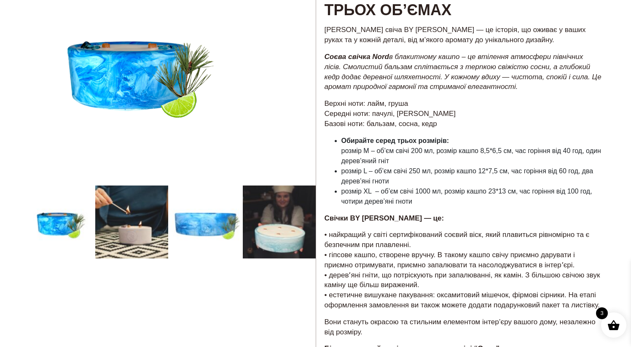
click at [81, 227] on div at bounding box center [168, 282] width 295 height 645
click at [77, 223] on div at bounding box center [168, 282] width 295 height 645
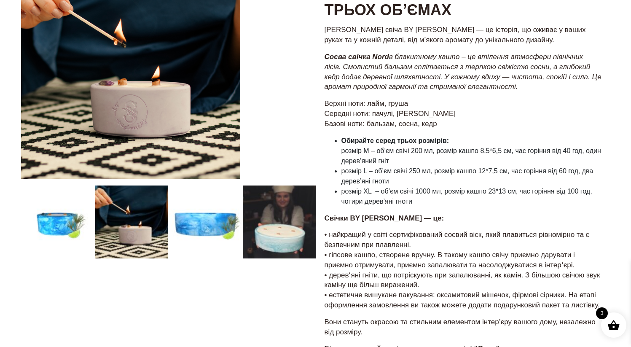
click at [302, 172] on div at bounding box center [168, 282] width 295 height 645
drag, startPoint x: 224, startPoint y: 230, endPoint x: 258, endPoint y: 230, distance: 34.1
click at [258, 230] on div at bounding box center [168, 282] width 295 height 645
click at [90, 199] on div at bounding box center [168, 282] width 295 height 645
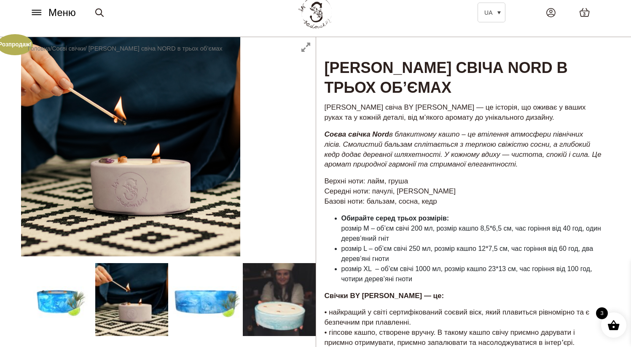
scroll to position [5, 0]
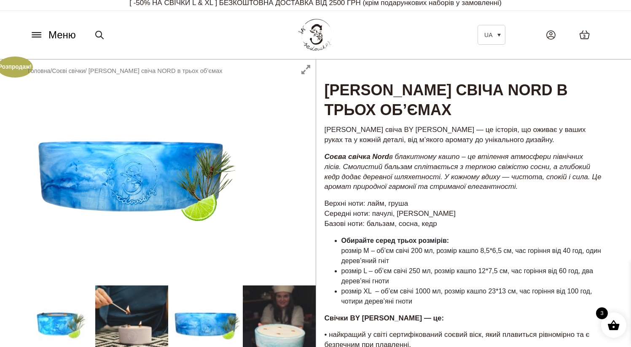
drag, startPoint x: 132, startPoint y: 113, endPoint x: 227, endPoint y: 120, distance: 94.6
drag, startPoint x: 225, startPoint y: 121, endPoint x: 104, endPoint y: 121, distance: 121.4
drag, startPoint x: 104, startPoint y: 121, endPoint x: 232, endPoint y: 121, distance: 128.5
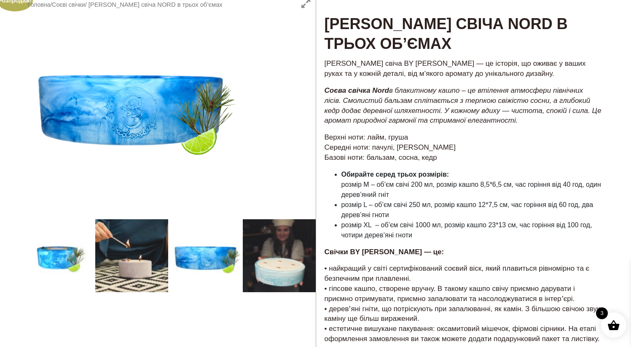
scroll to position [84, 0]
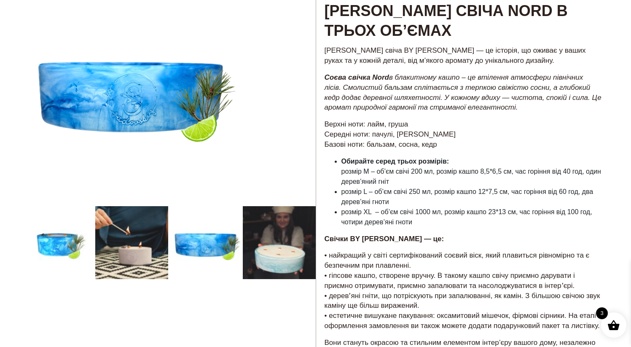
click at [292, 255] on div at bounding box center [168, 302] width 295 height 645
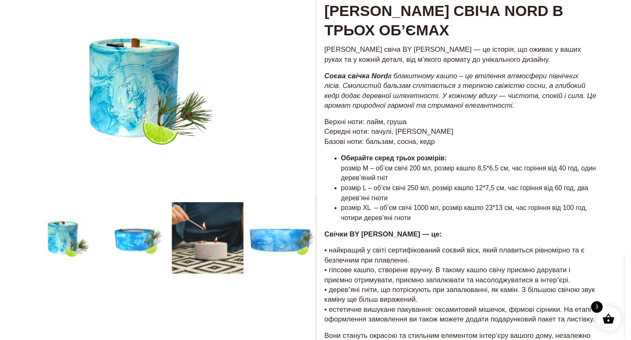
scroll to position [0, 0]
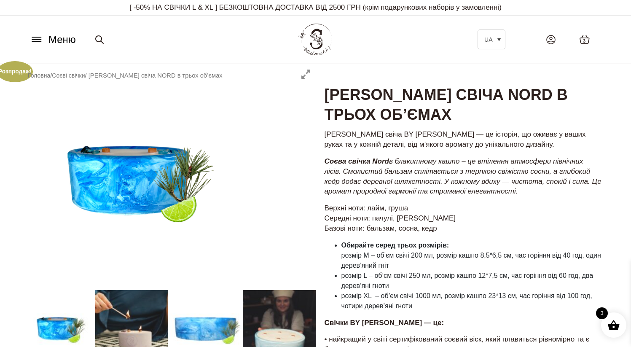
click at [46, 43] on button "Меню" at bounding box center [52, 40] width 51 height 16
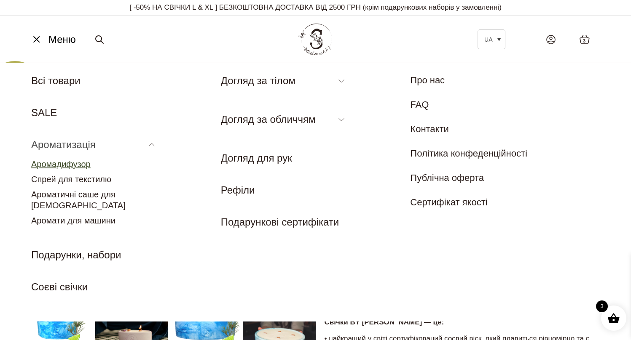
click at [79, 162] on link "Аромадифузор" at bounding box center [60, 164] width 59 height 9
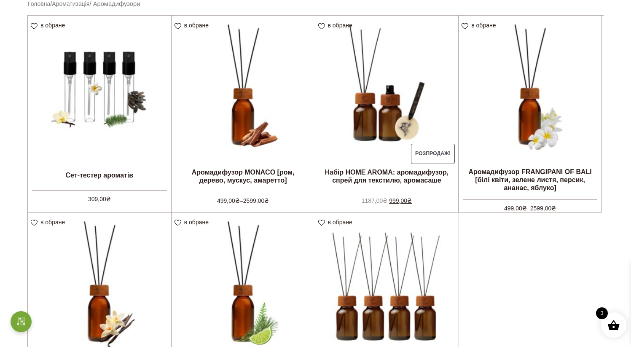
scroll to position [235, 0]
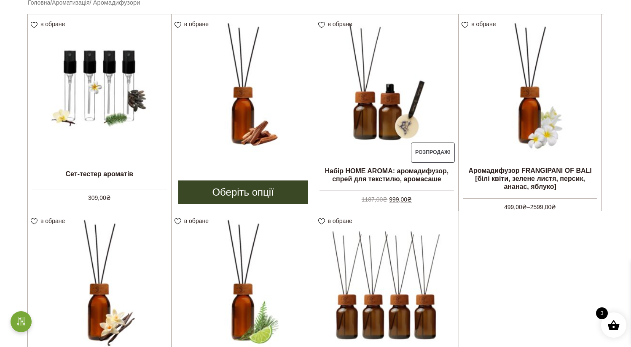
click at [250, 135] on img at bounding box center [242, 85] width 143 height 143
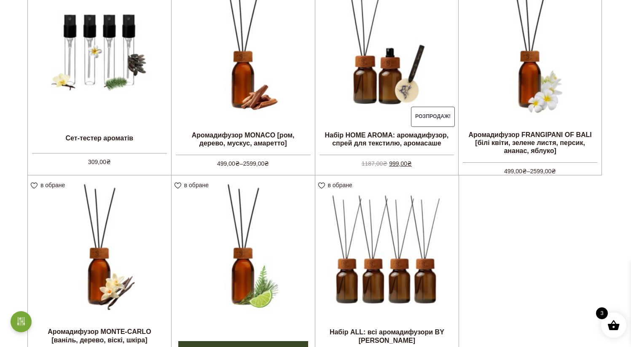
scroll to position [407, 0]
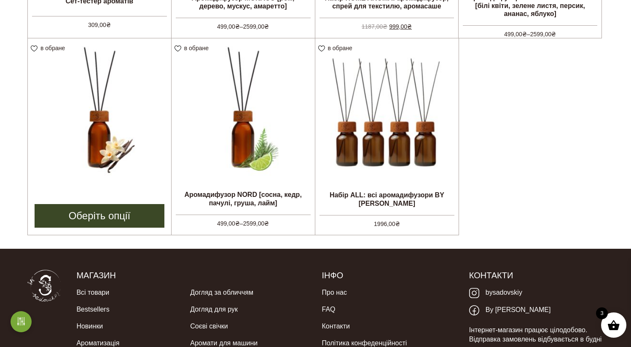
click at [118, 175] on img at bounding box center [99, 109] width 143 height 143
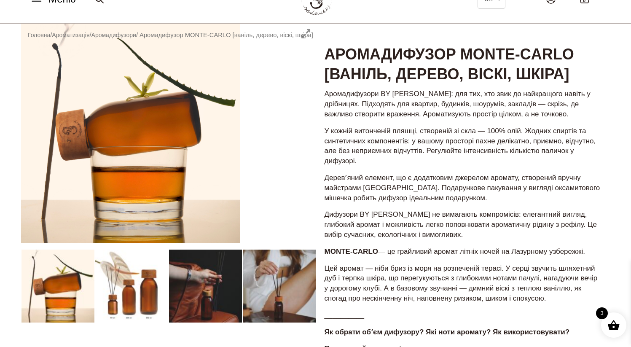
scroll to position [51, 0]
